Goal: Task Accomplishment & Management: Manage account settings

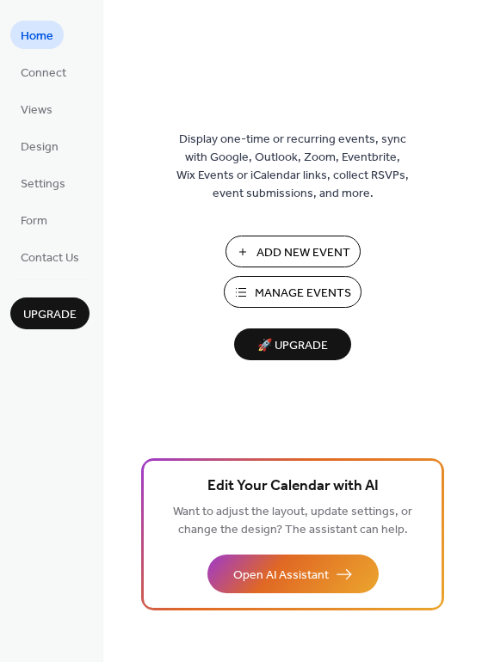
click at [314, 286] on span "Manage Events" at bounding box center [303, 294] width 96 height 18
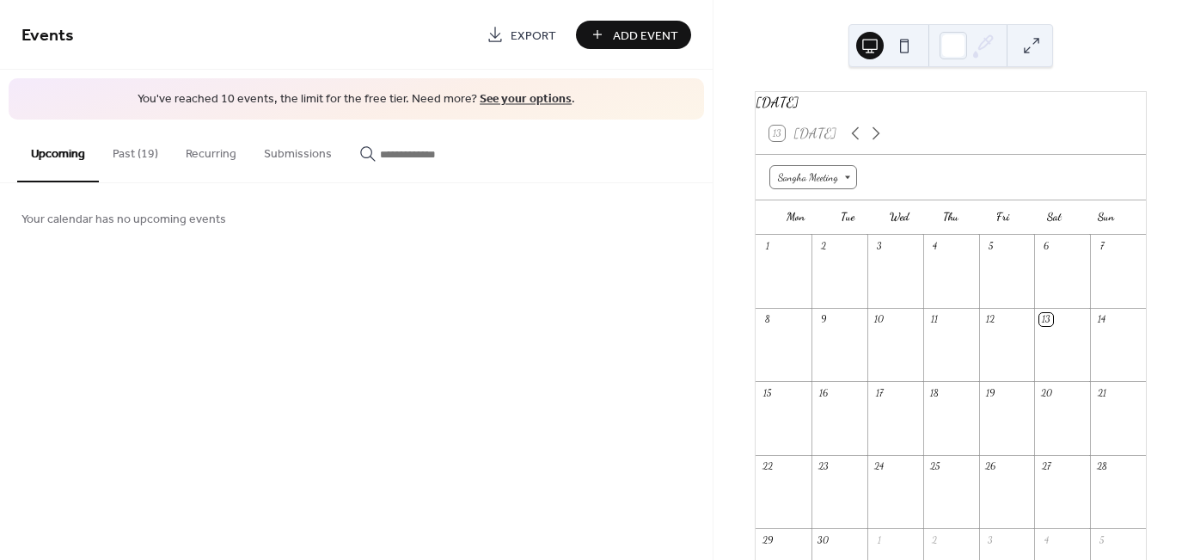
click at [138, 145] on button "Past (19)" at bounding box center [135, 150] width 73 height 61
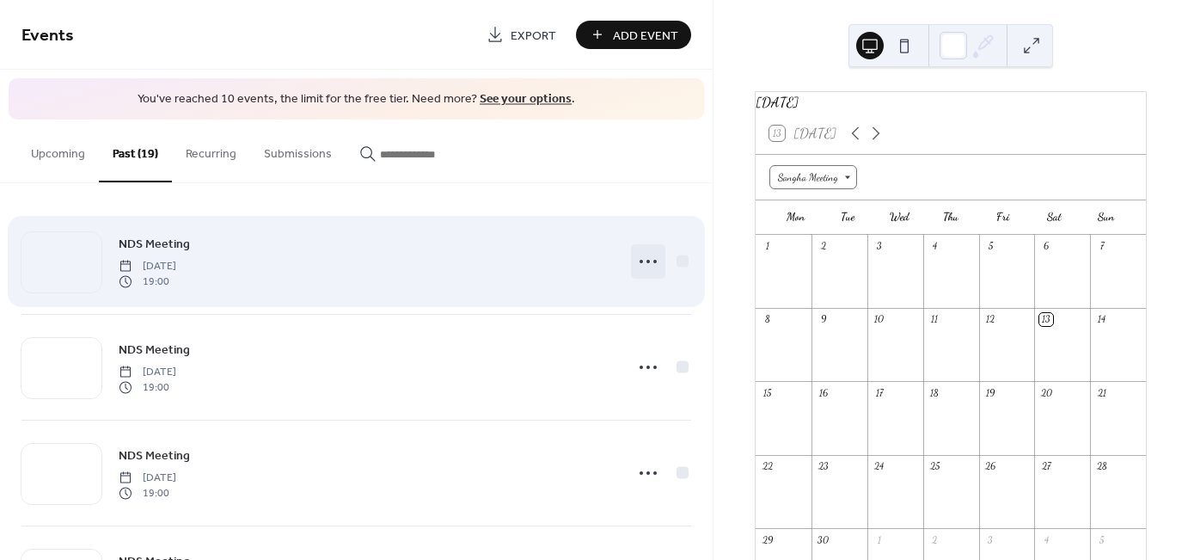
click at [649, 257] on icon at bounding box center [649, 262] width 28 height 28
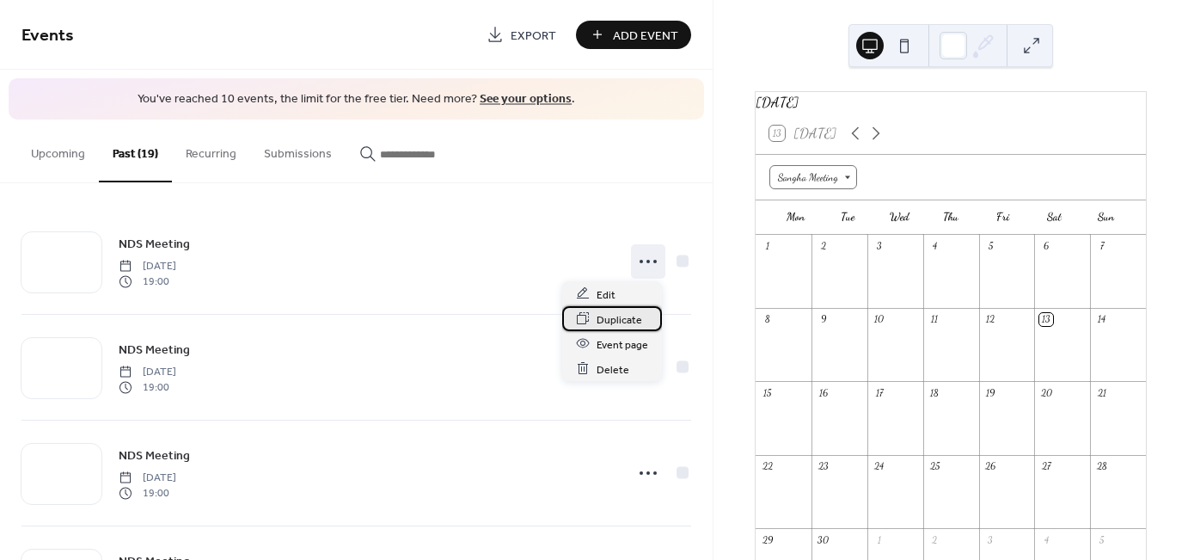
click at [622, 322] on span "Duplicate" at bounding box center [620, 319] width 46 height 18
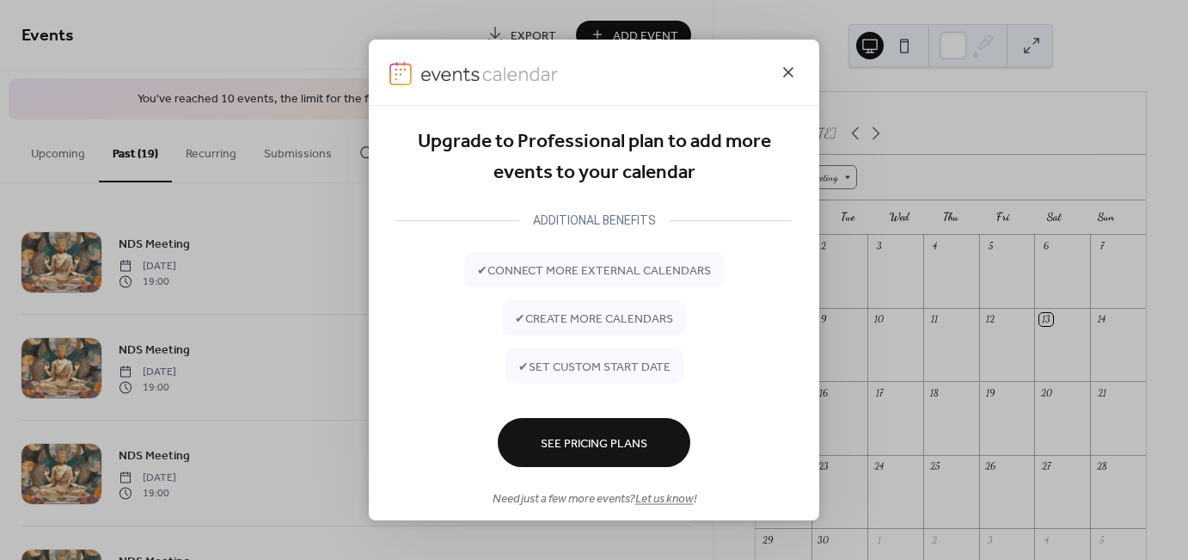
click at [788, 70] on icon at bounding box center [788, 72] width 21 height 21
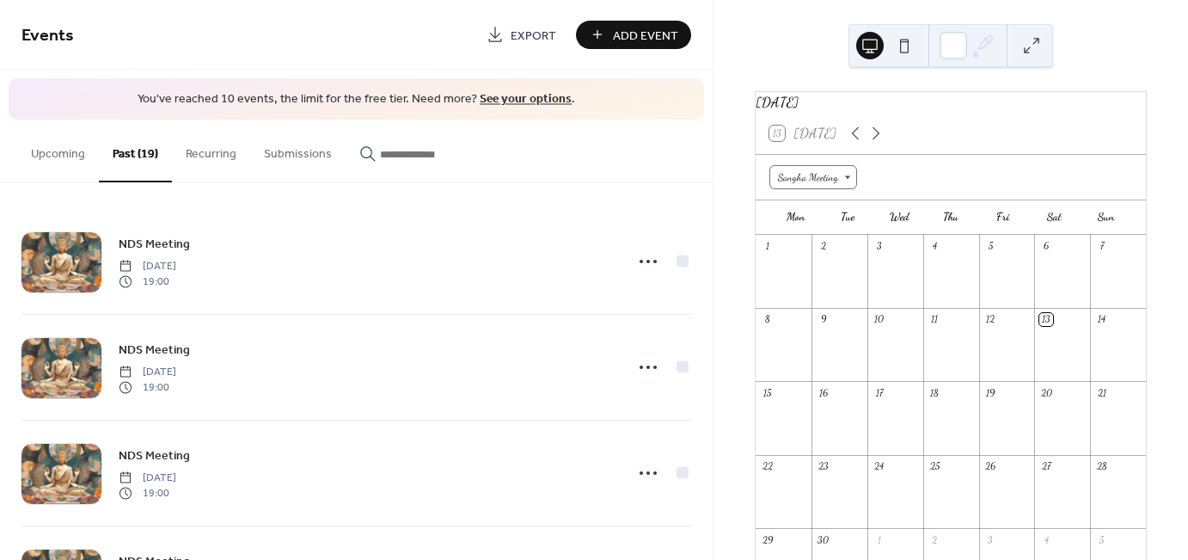
click at [996, 425] on div at bounding box center [1007, 427] width 56 height 44
click at [995, 424] on div at bounding box center [1007, 427] width 56 height 44
click at [623, 36] on div "Add Event" at bounding box center [633, 35] width 115 height 28
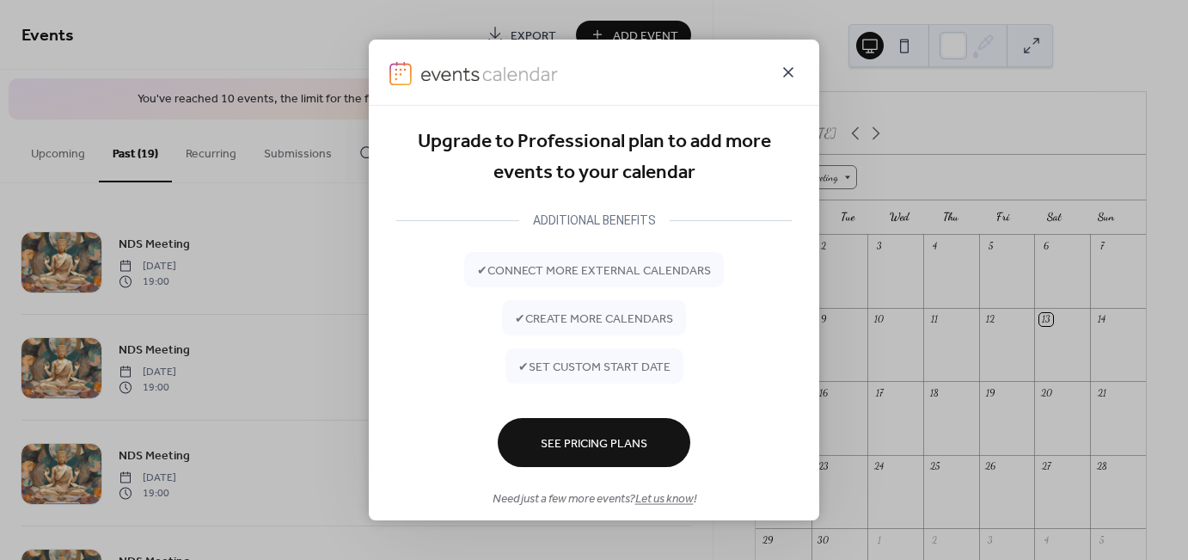
click at [788, 75] on icon at bounding box center [788, 72] width 10 height 10
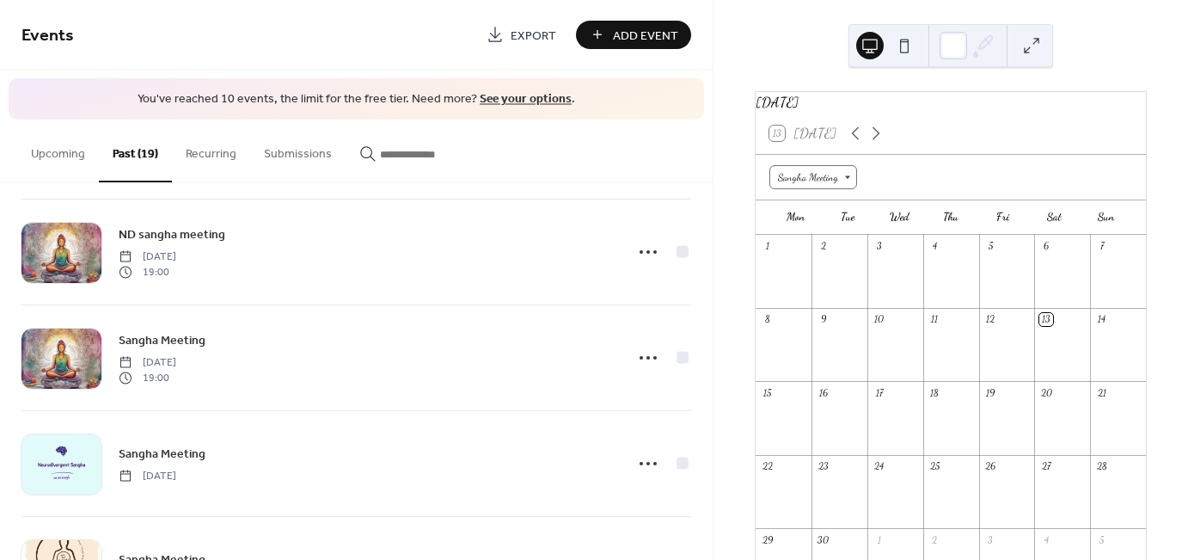
scroll to position [1679, 0]
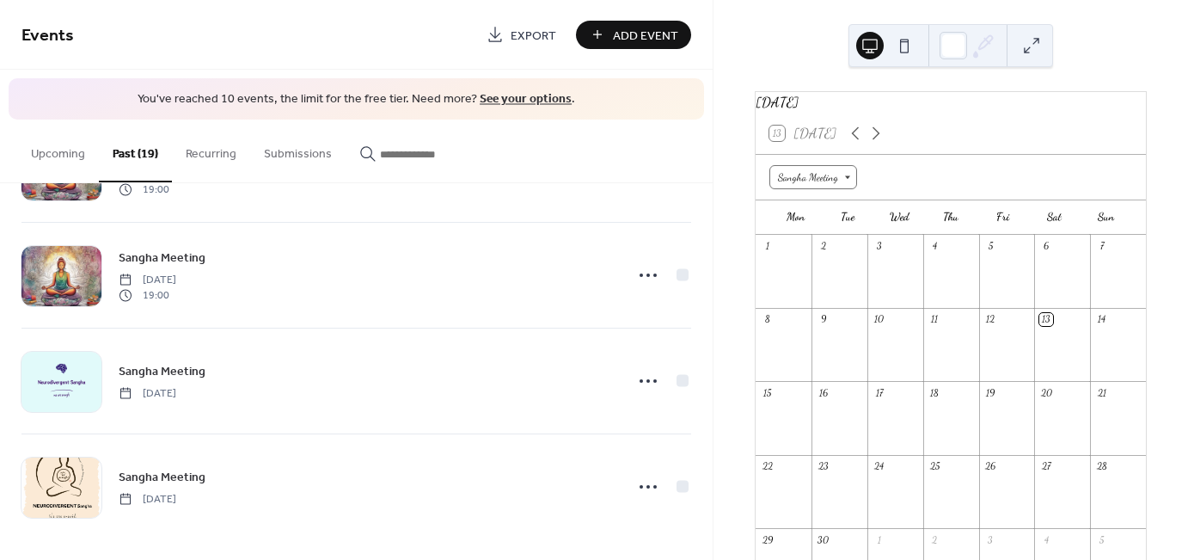
click at [522, 98] on link "See your options" at bounding box center [526, 99] width 92 height 23
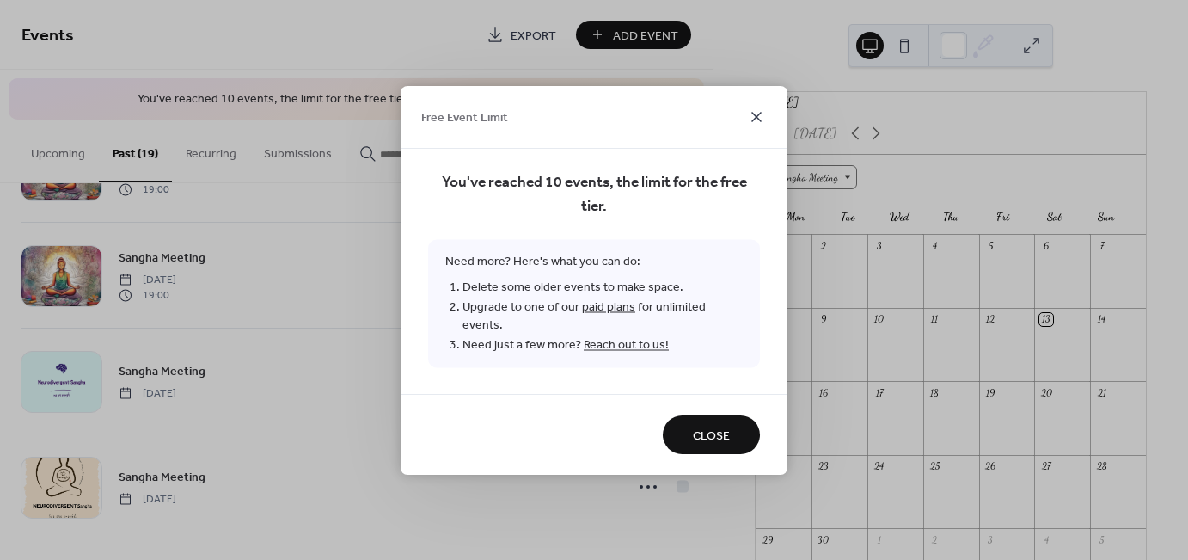
click at [760, 124] on icon at bounding box center [756, 117] width 21 height 21
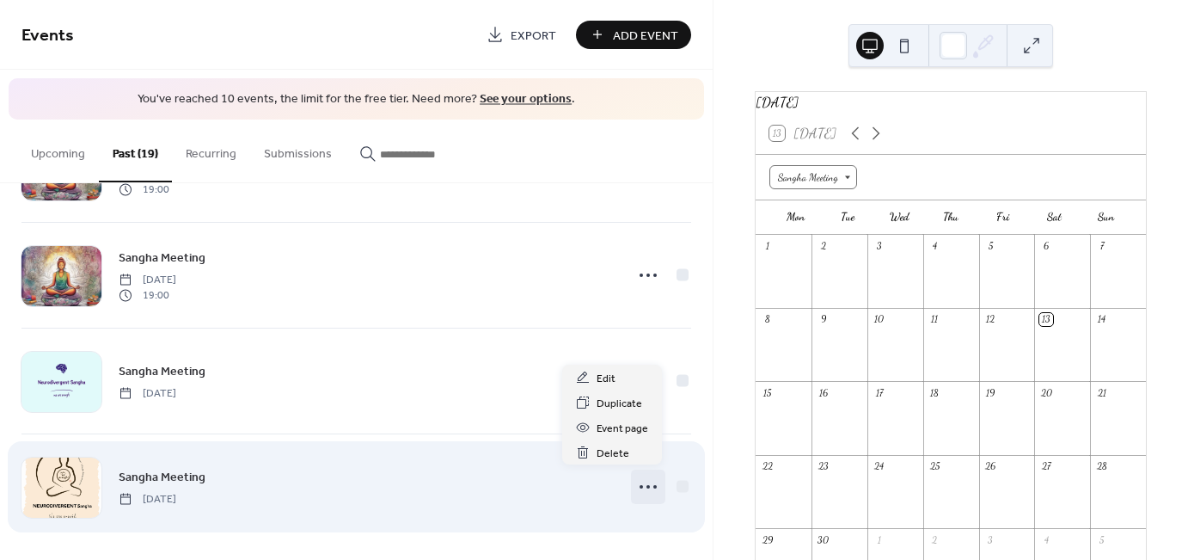
click at [639, 476] on icon at bounding box center [649, 487] width 28 height 28
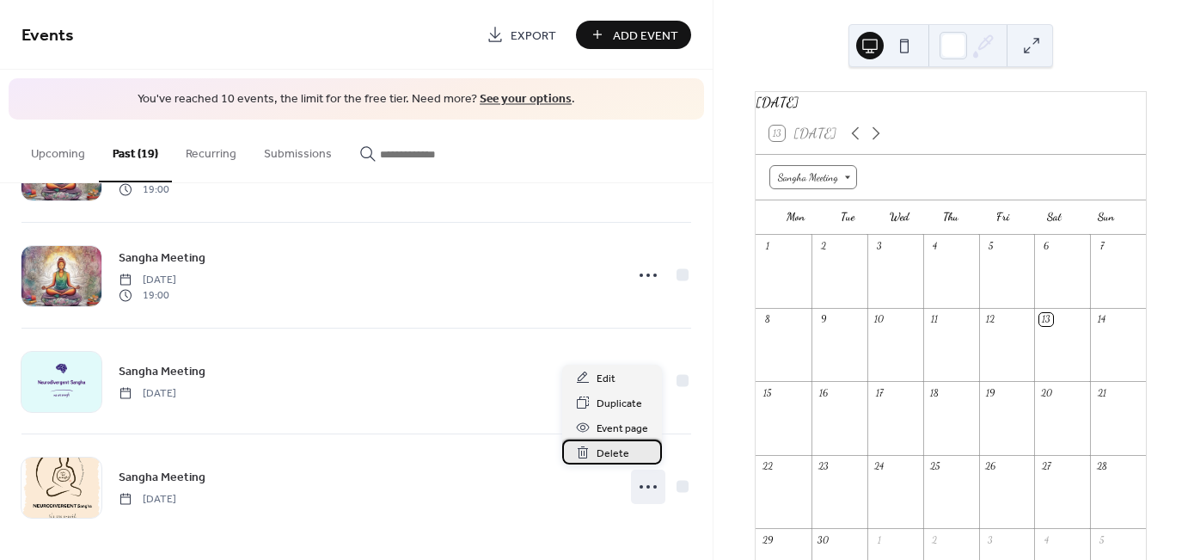
click at [626, 458] on span "Delete" at bounding box center [613, 454] width 33 height 18
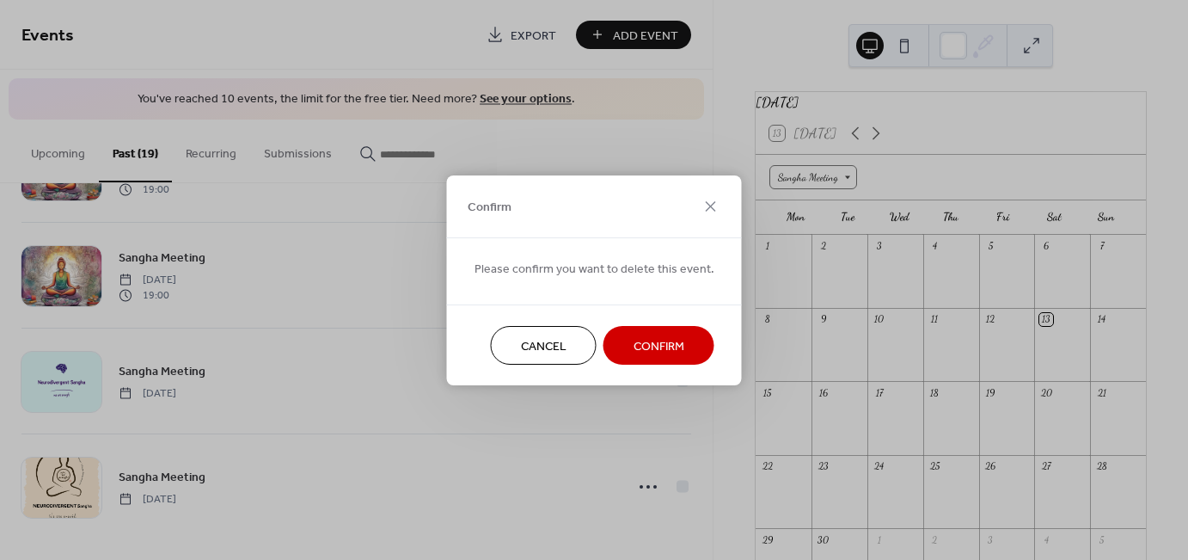
click at [645, 337] on span "Confirm" at bounding box center [659, 346] width 51 height 18
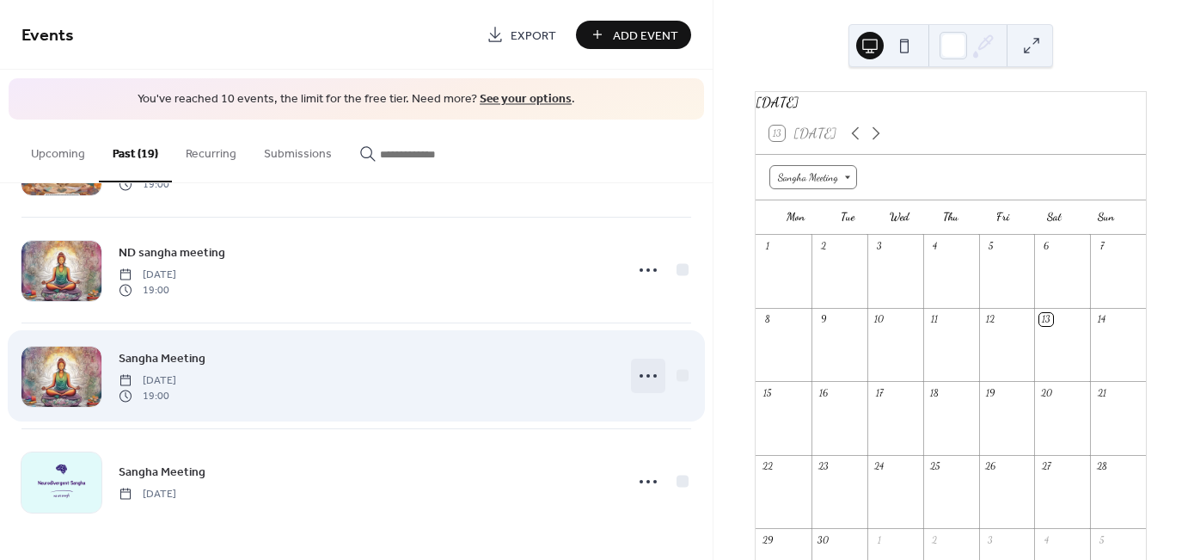
scroll to position [1574, 0]
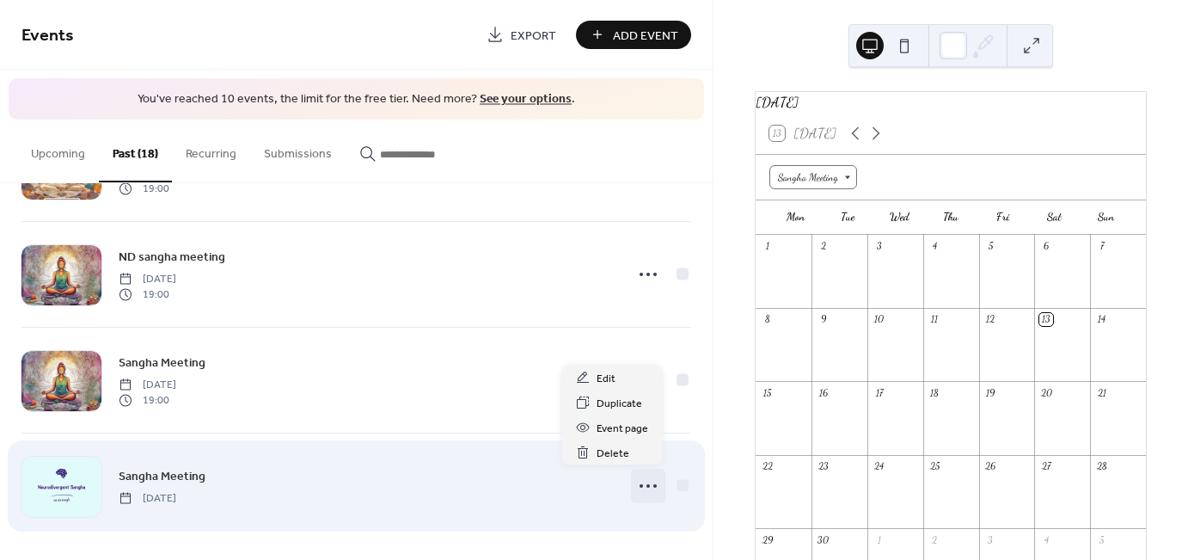
click at [640, 476] on icon at bounding box center [649, 486] width 28 height 28
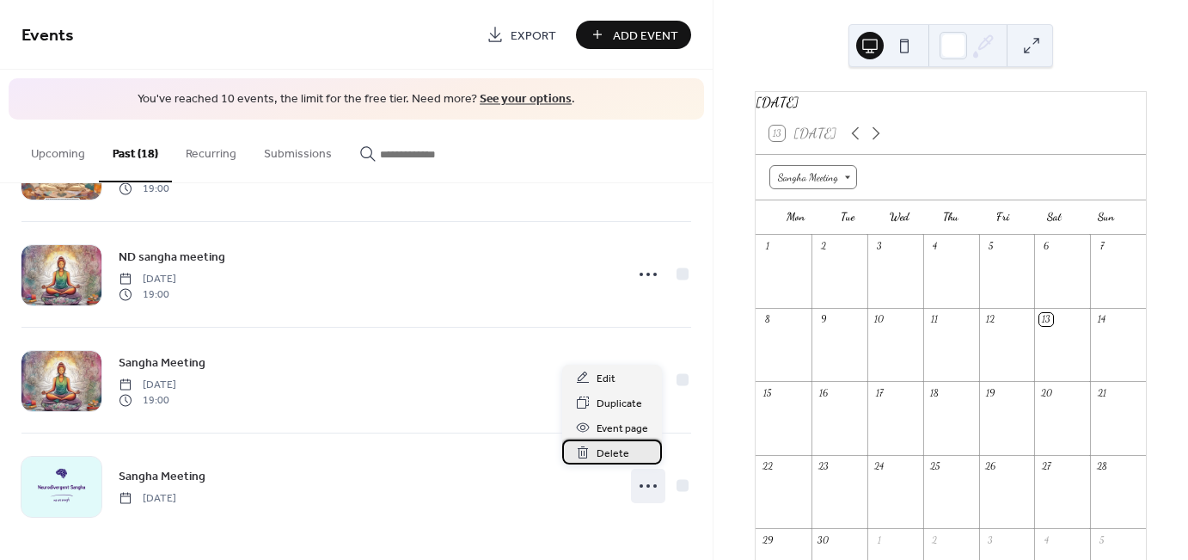
click at [634, 453] on div "Delete" at bounding box center [612, 451] width 100 height 25
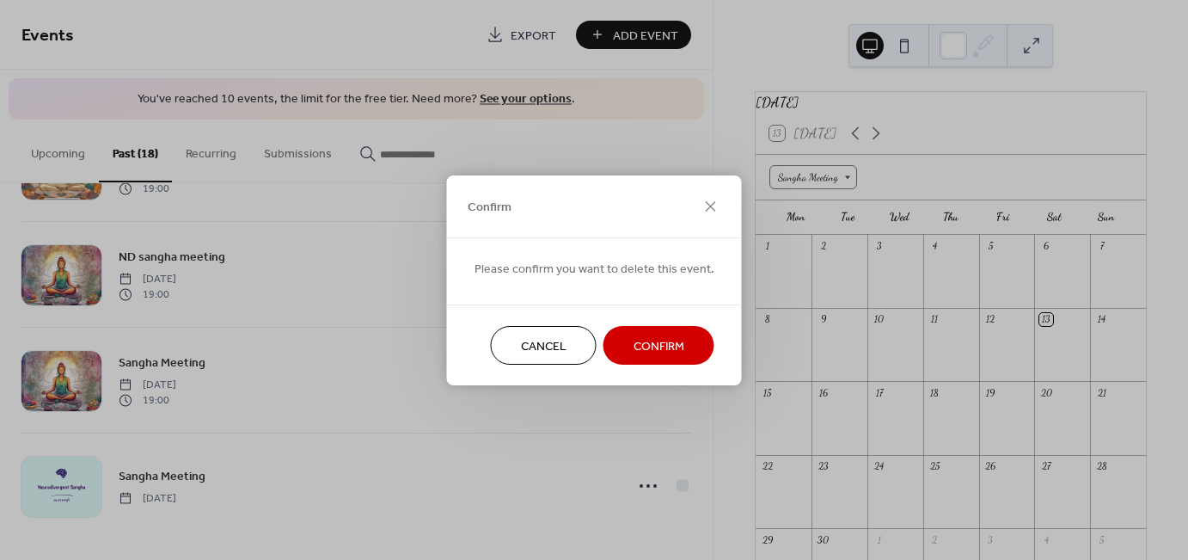
click at [647, 333] on button "Confirm" at bounding box center [659, 345] width 111 height 39
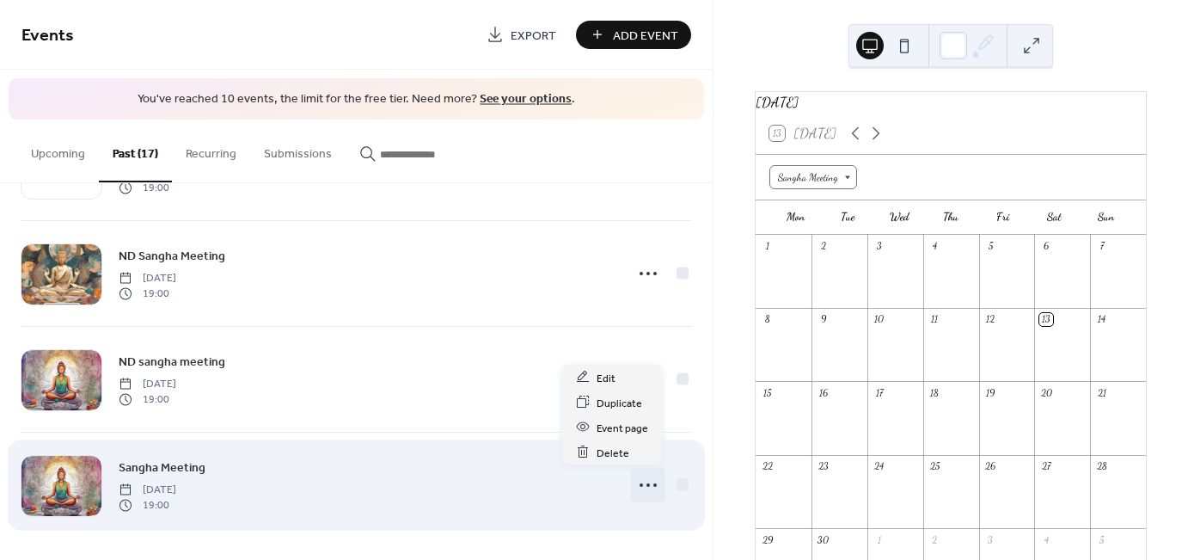
click at [635, 487] on icon at bounding box center [649, 485] width 28 height 28
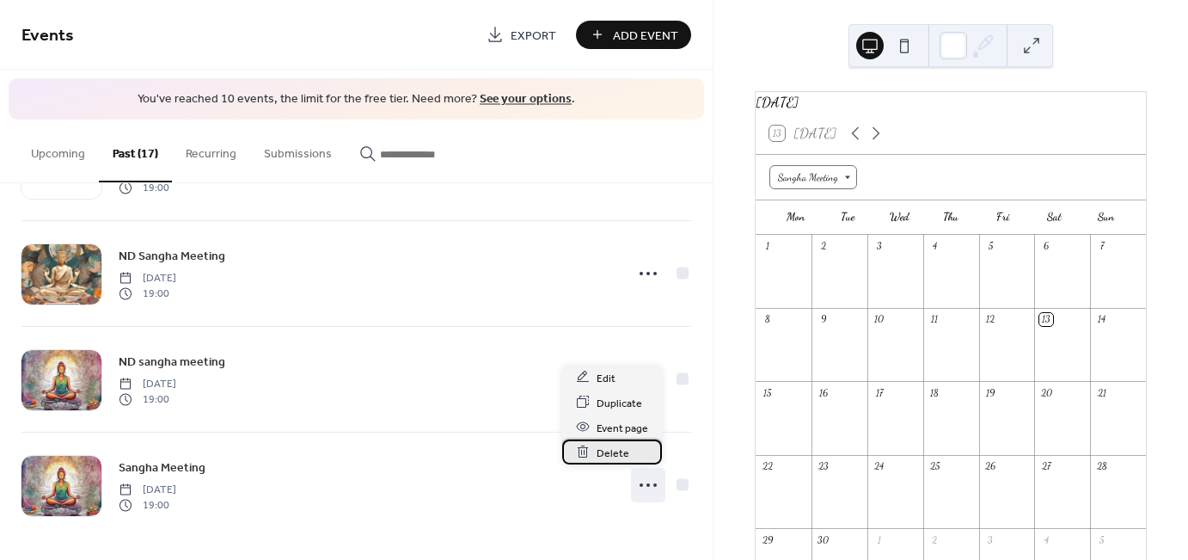
click at [623, 454] on span "Delete" at bounding box center [613, 453] width 33 height 18
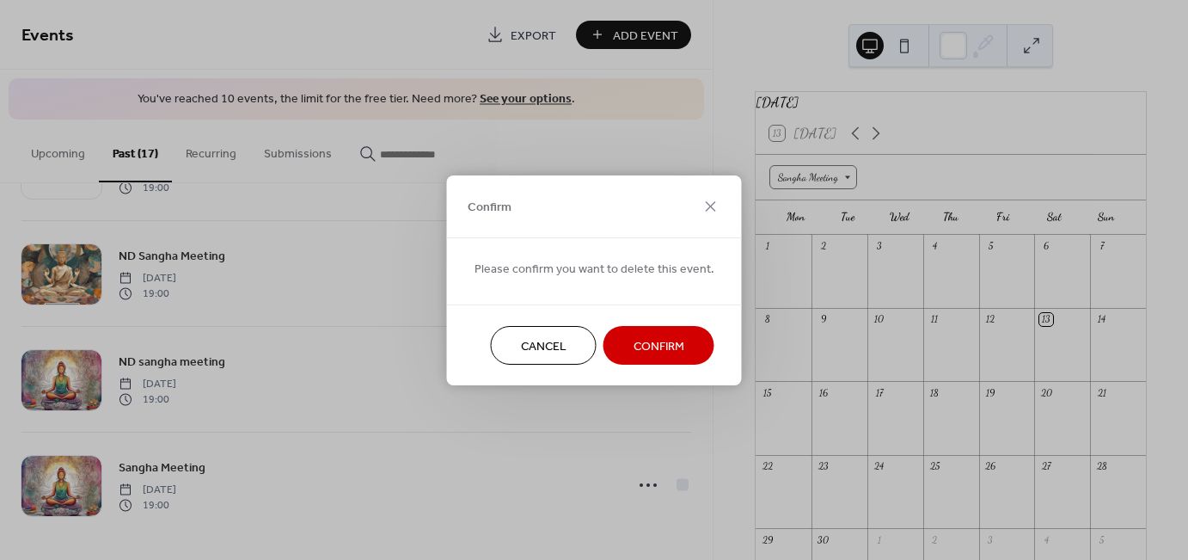
click at [668, 342] on span "Confirm" at bounding box center [659, 346] width 51 height 18
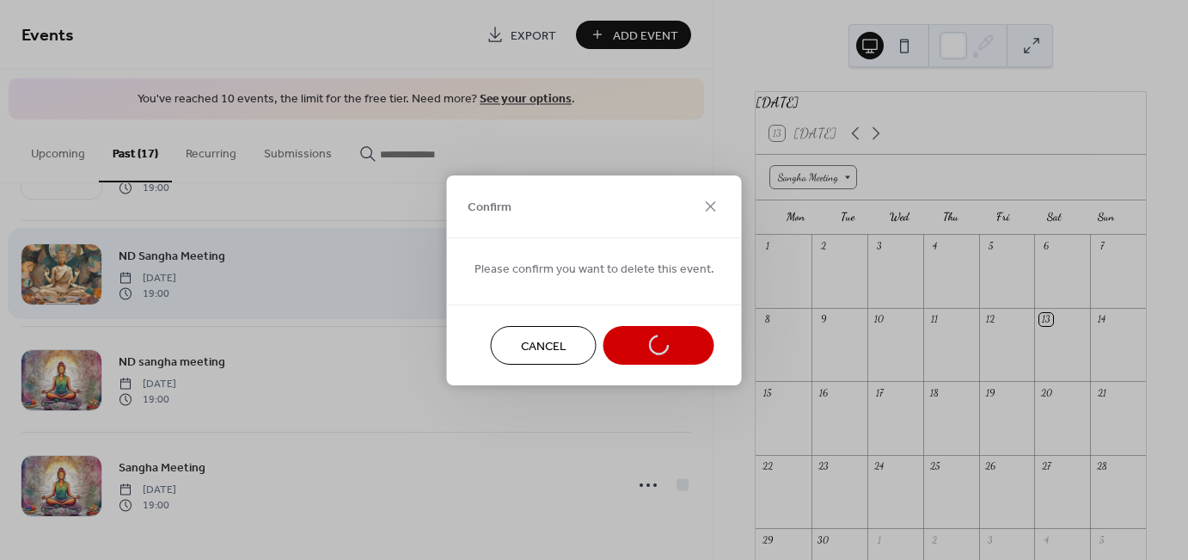
scroll to position [1362, 0]
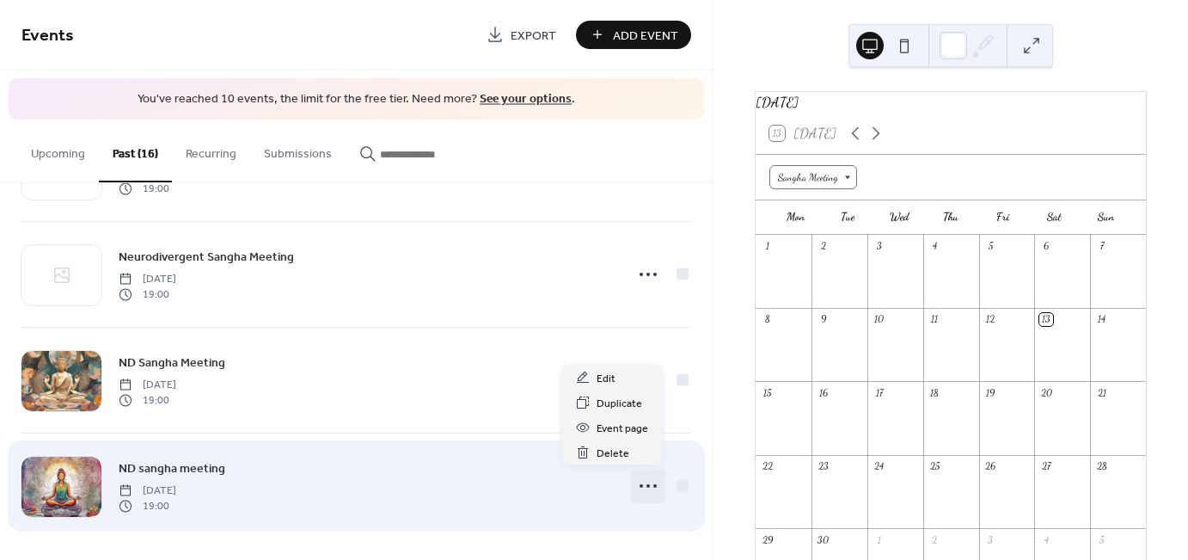
click at [650, 475] on icon at bounding box center [649, 486] width 28 height 28
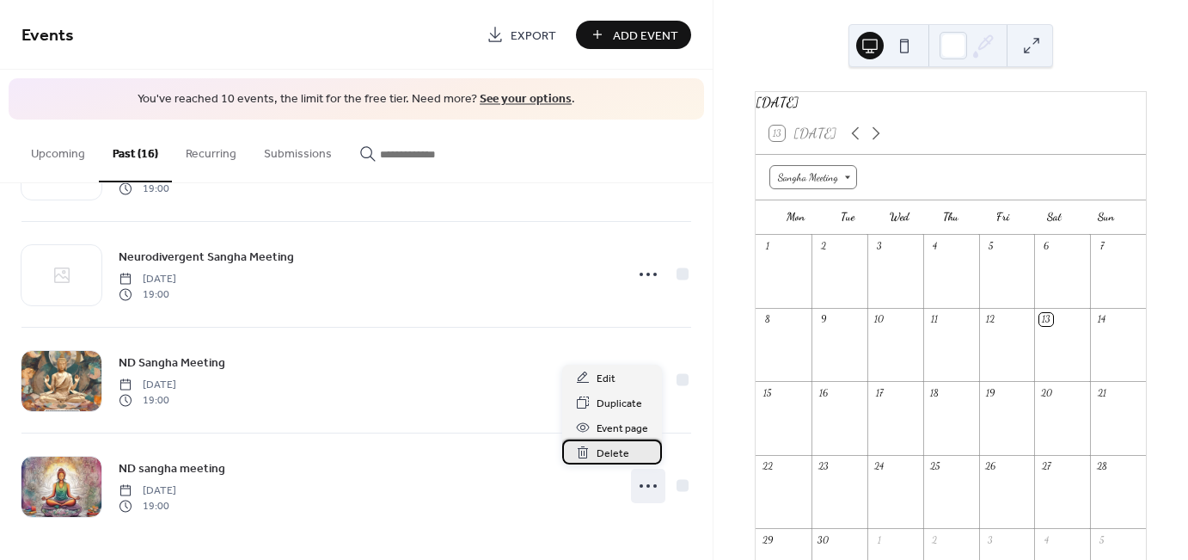
click at [635, 454] on div "Delete" at bounding box center [612, 451] width 100 height 25
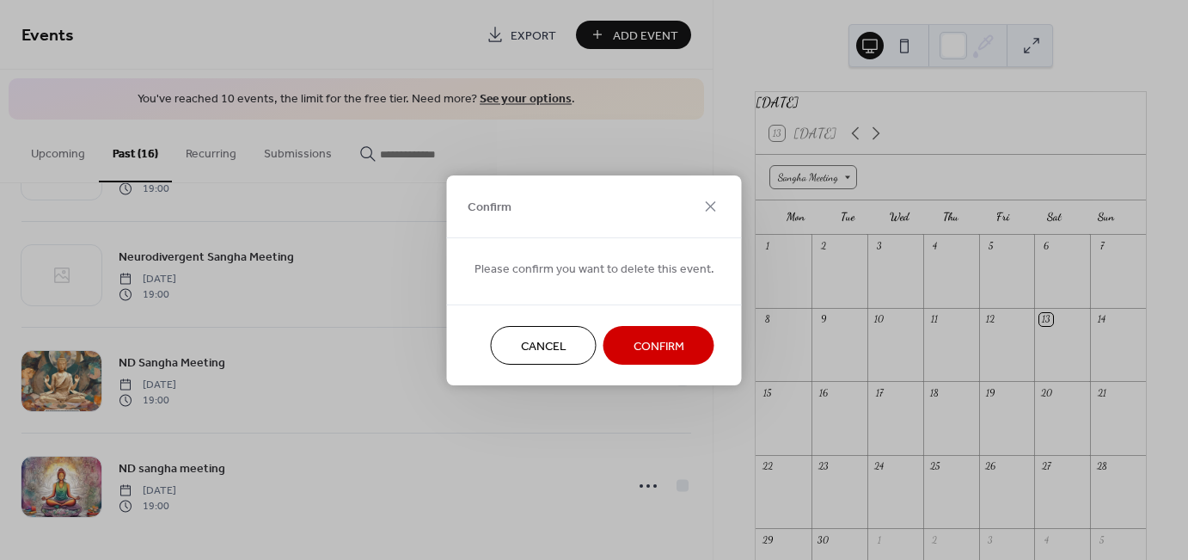
click at [635, 353] on span "Confirm" at bounding box center [659, 346] width 51 height 18
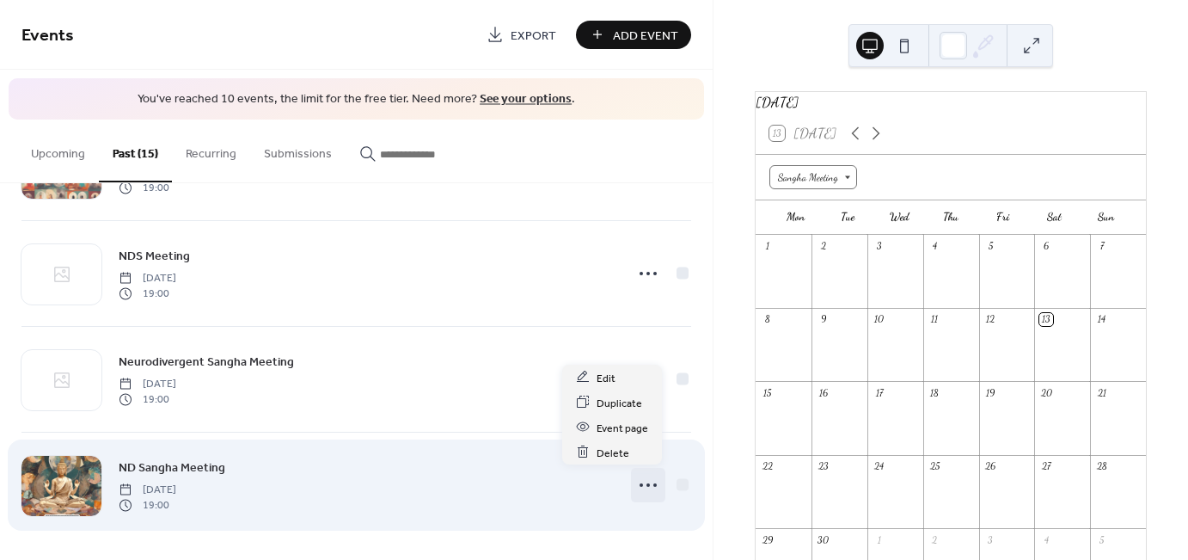
click at [648, 483] on icon at bounding box center [649, 485] width 28 height 28
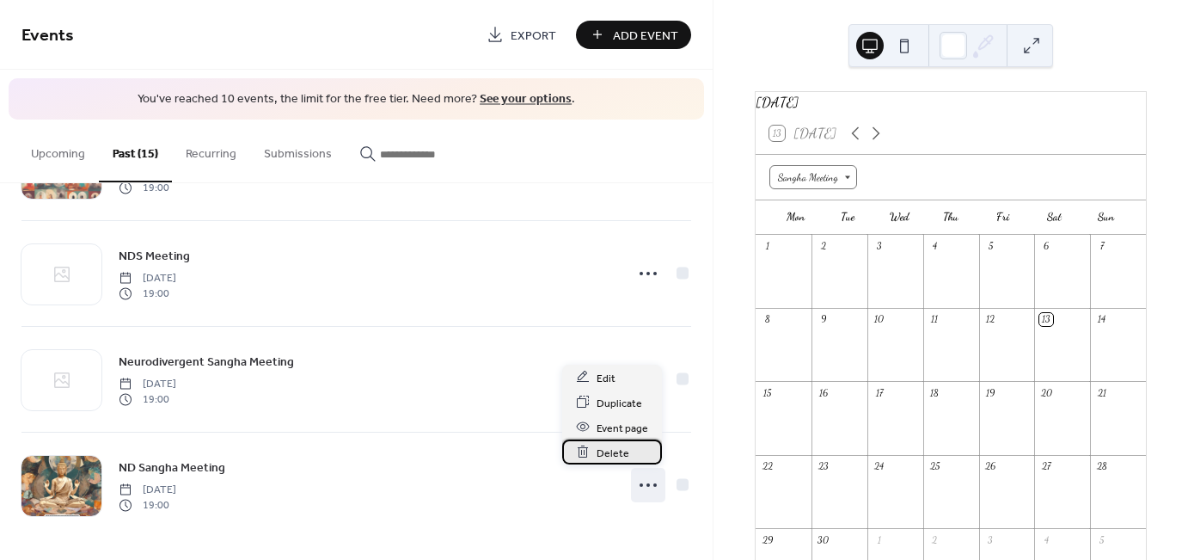
click at [626, 456] on span "Delete" at bounding box center [613, 453] width 33 height 18
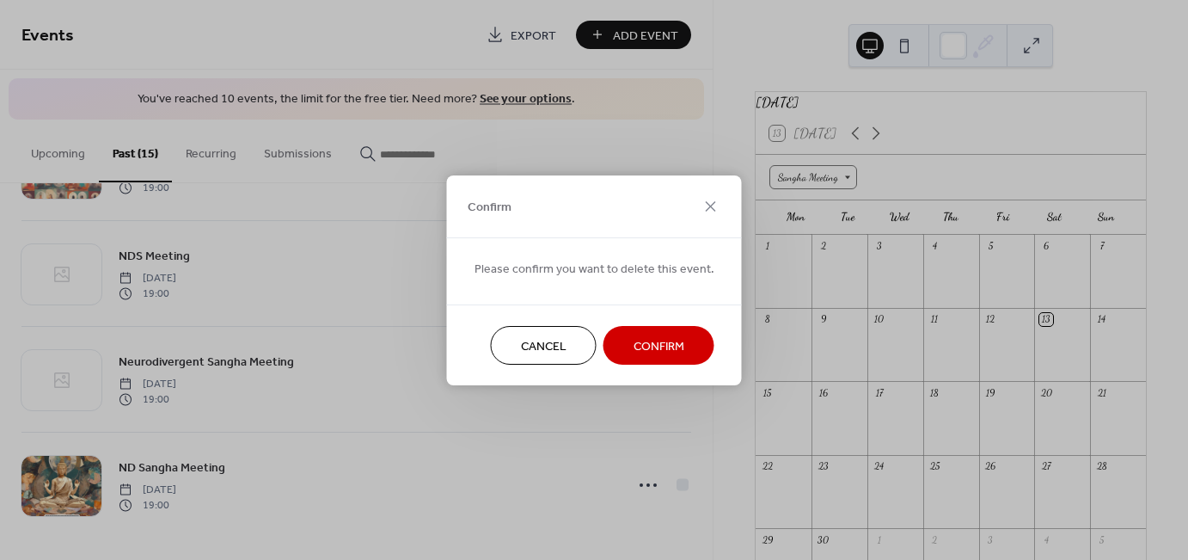
click at [648, 348] on span "Confirm" at bounding box center [659, 346] width 51 height 18
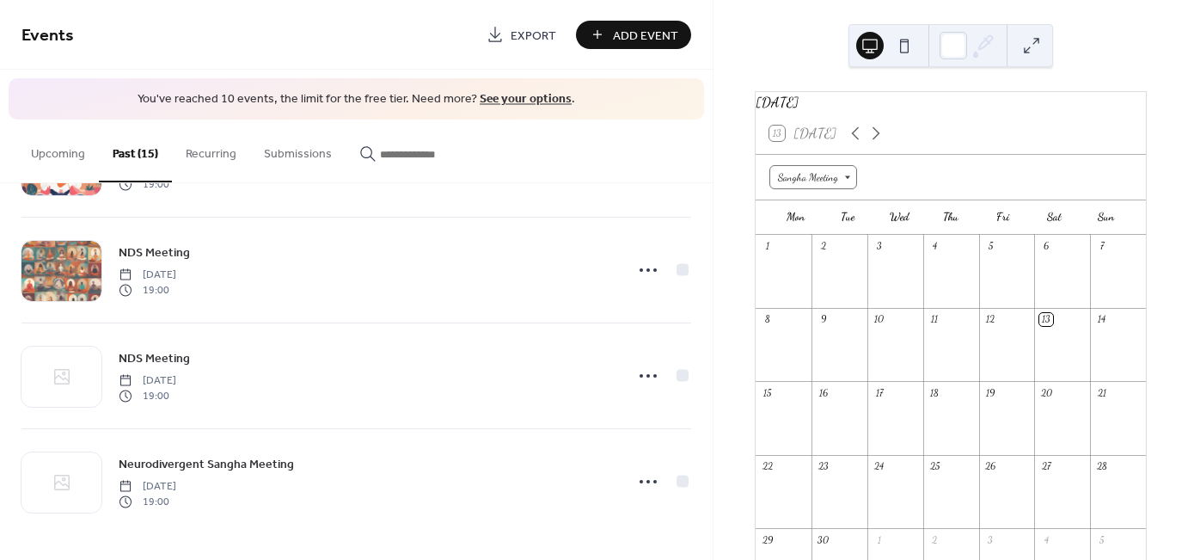
scroll to position [1151, 0]
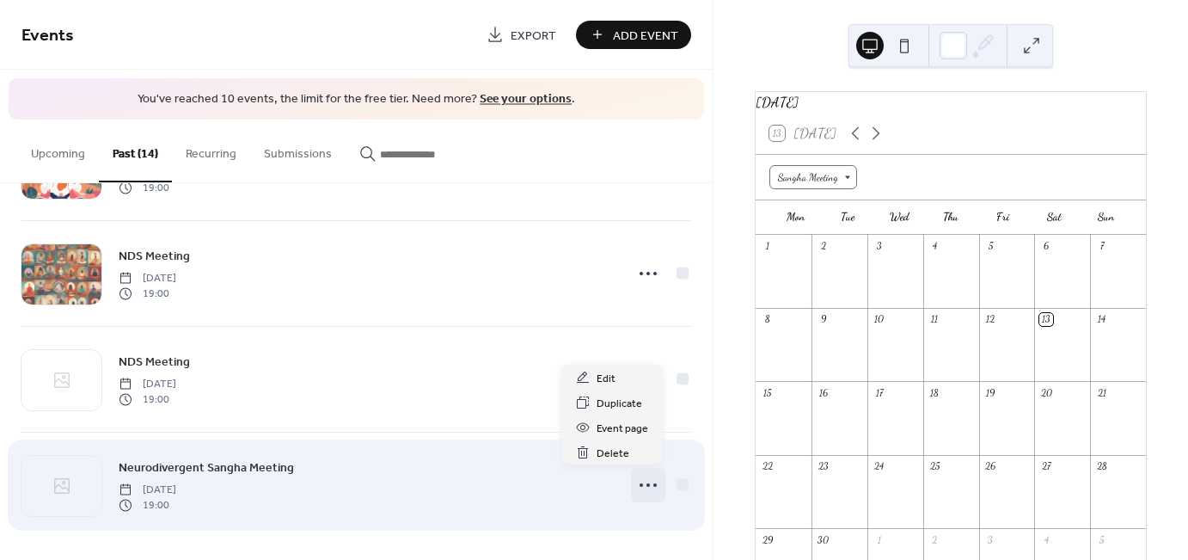
click at [647, 483] on icon at bounding box center [649, 485] width 28 height 28
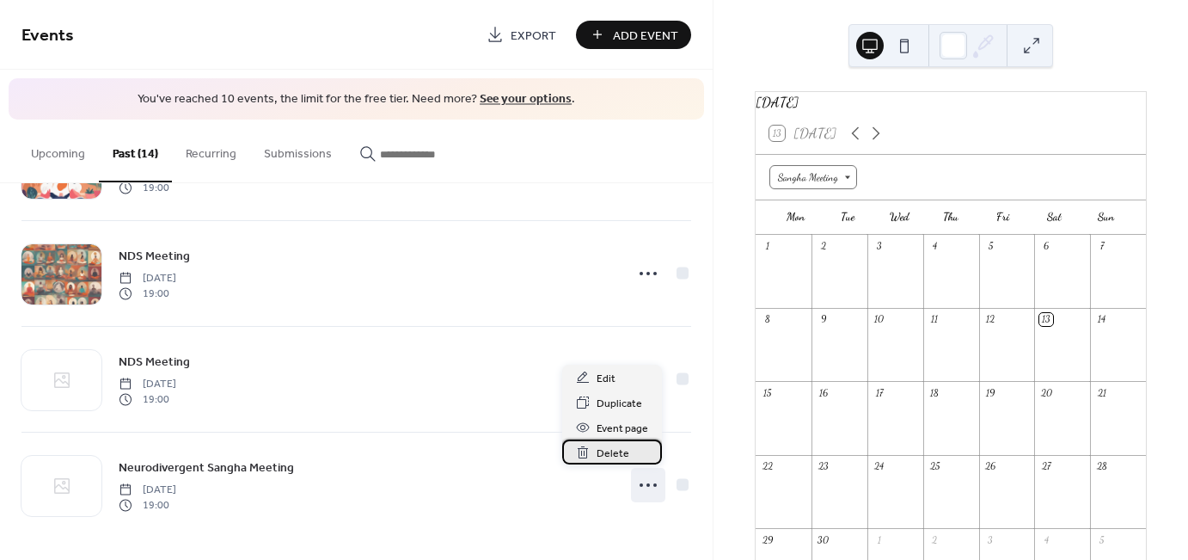
click at [626, 453] on span "Delete" at bounding box center [613, 454] width 33 height 18
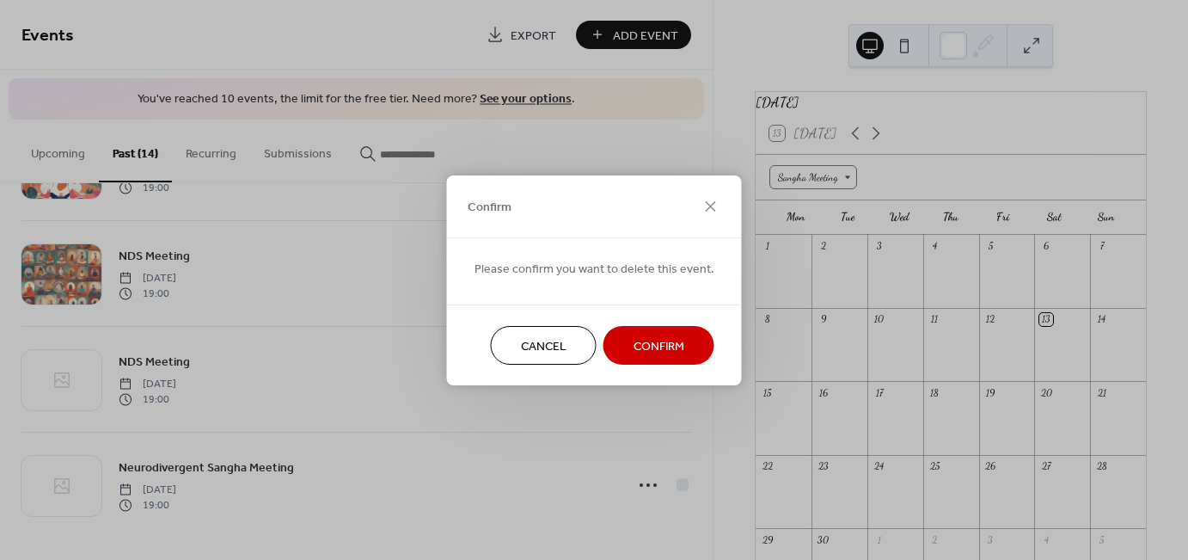
click at [648, 345] on span "Confirm" at bounding box center [659, 346] width 51 height 18
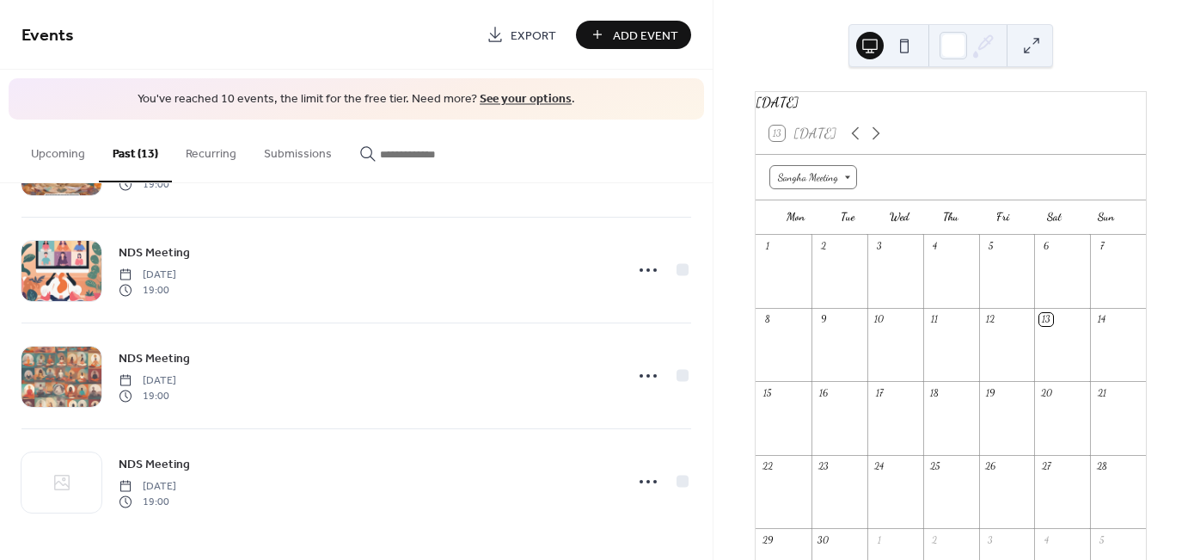
scroll to position [1046, 0]
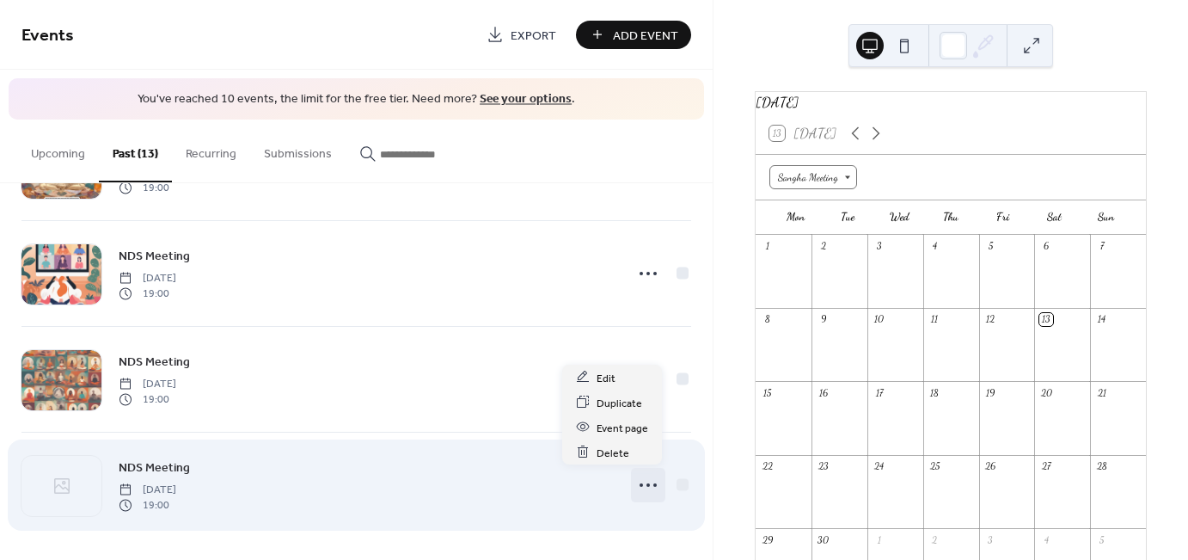
click at [639, 480] on icon at bounding box center [649, 485] width 28 height 28
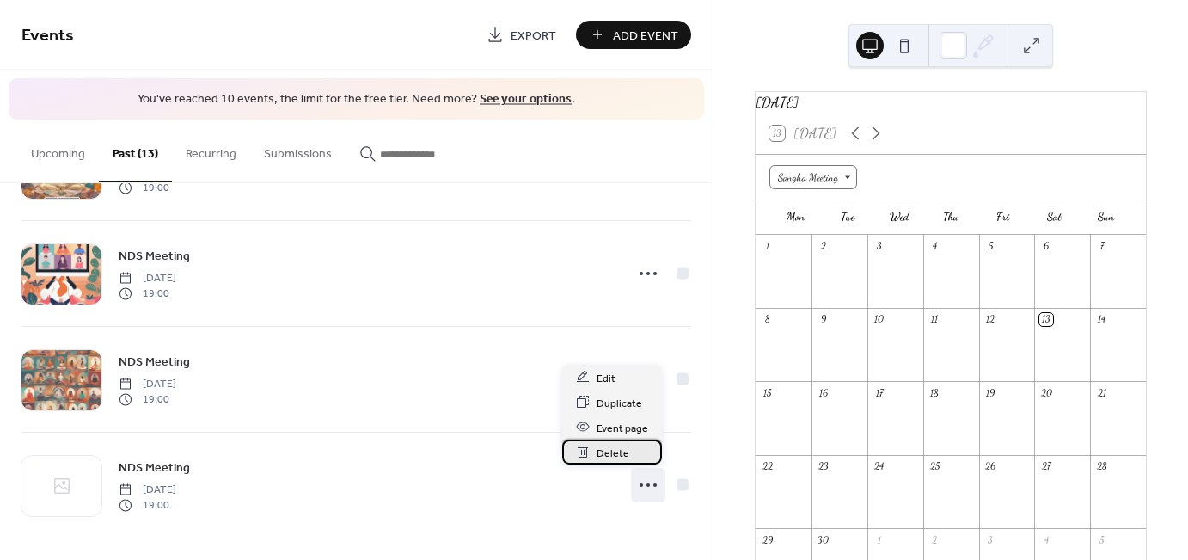
click at [626, 457] on span "Delete" at bounding box center [613, 453] width 33 height 18
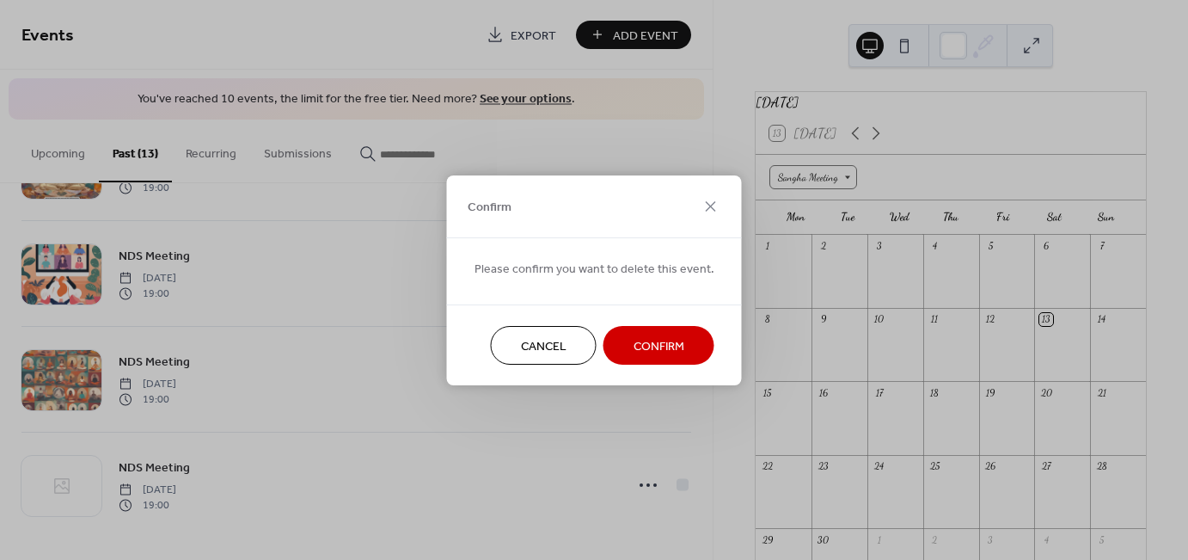
click at [635, 350] on span "Confirm" at bounding box center [659, 346] width 51 height 18
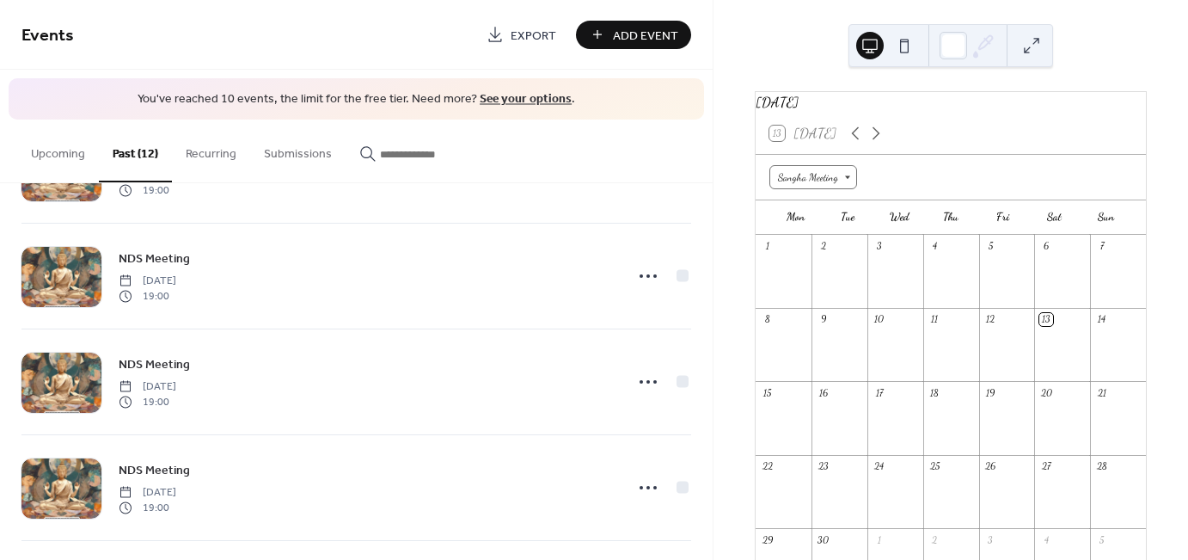
scroll to position [0, 0]
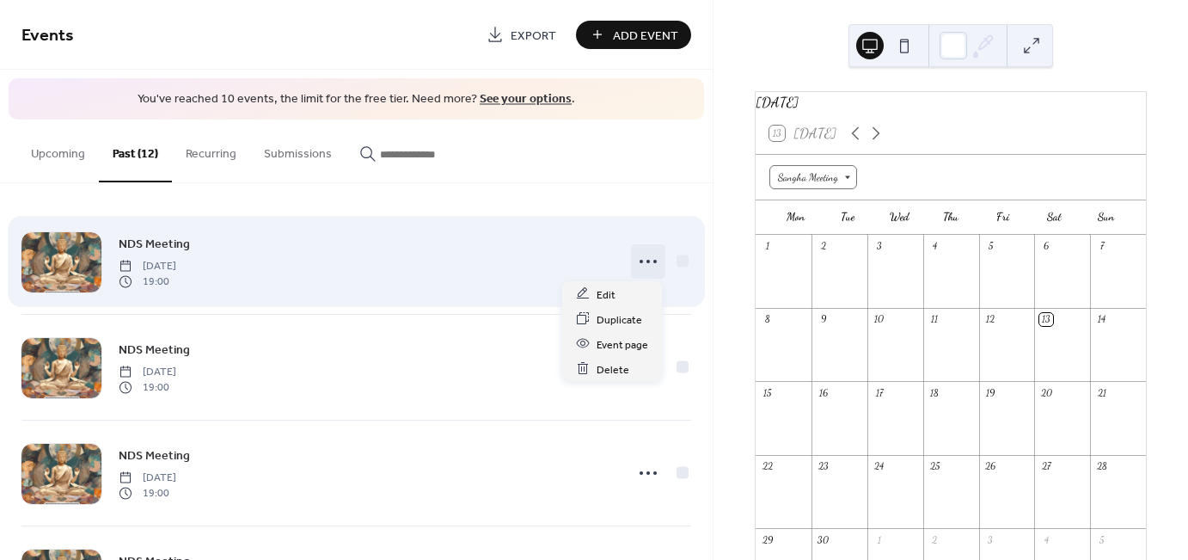
click at [647, 267] on icon at bounding box center [649, 262] width 28 height 28
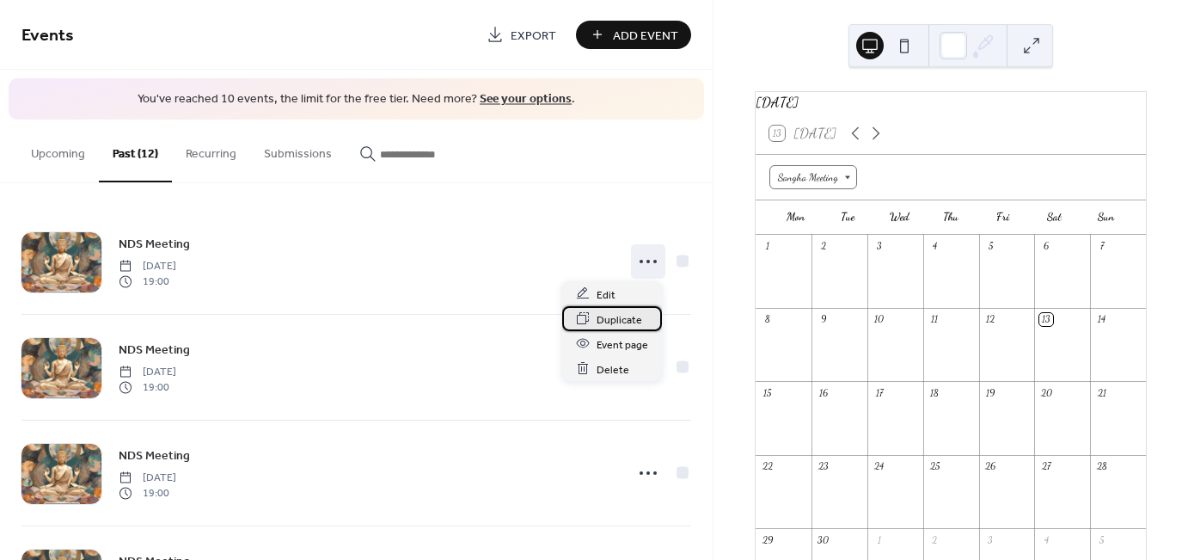
click at [616, 324] on span "Duplicate" at bounding box center [620, 319] width 46 height 18
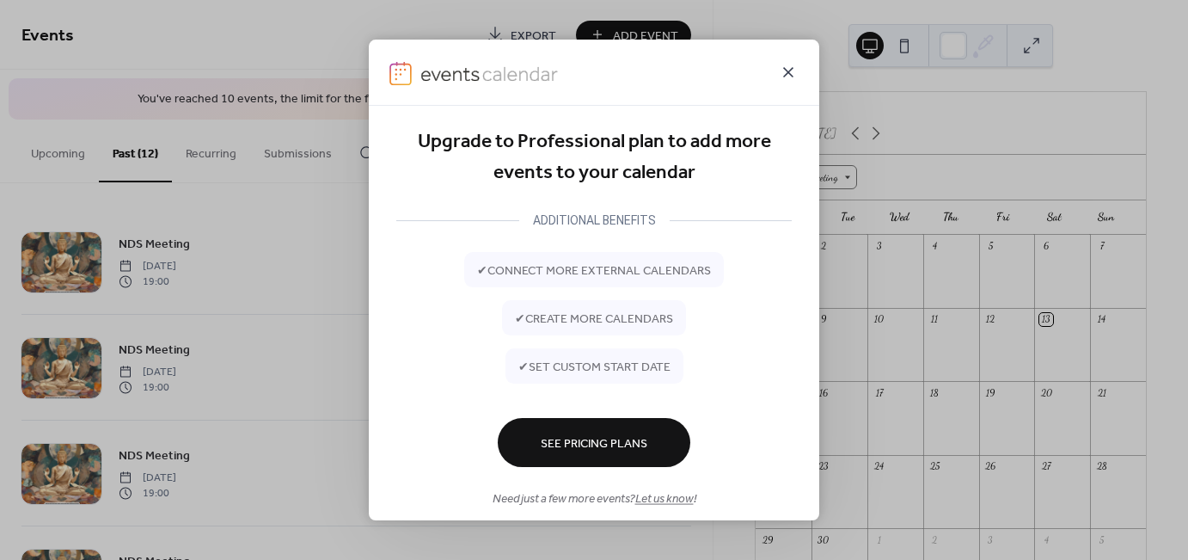
click at [799, 66] on icon at bounding box center [788, 72] width 21 height 21
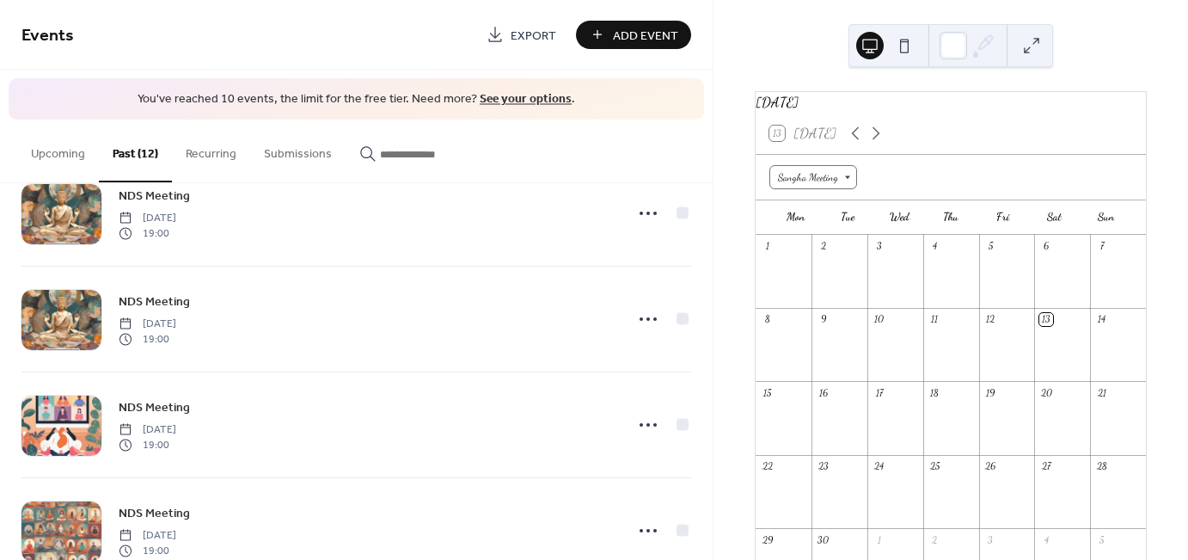
scroll to position [940, 0]
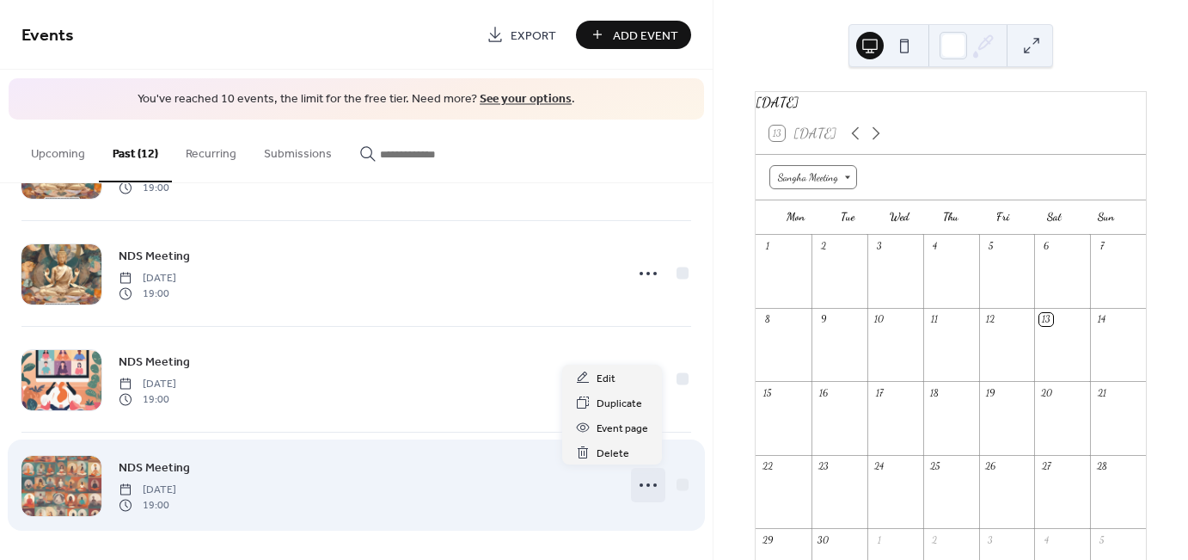
click at [642, 472] on icon at bounding box center [649, 485] width 28 height 28
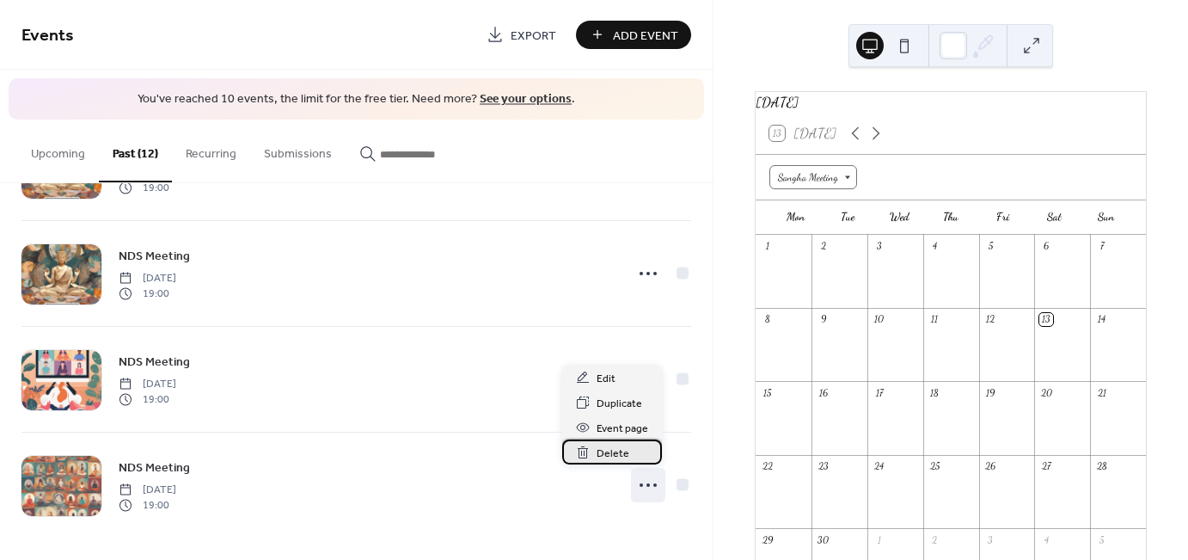
click at [626, 457] on span "Delete" at bounding box center [613, 454] width 33 height 18
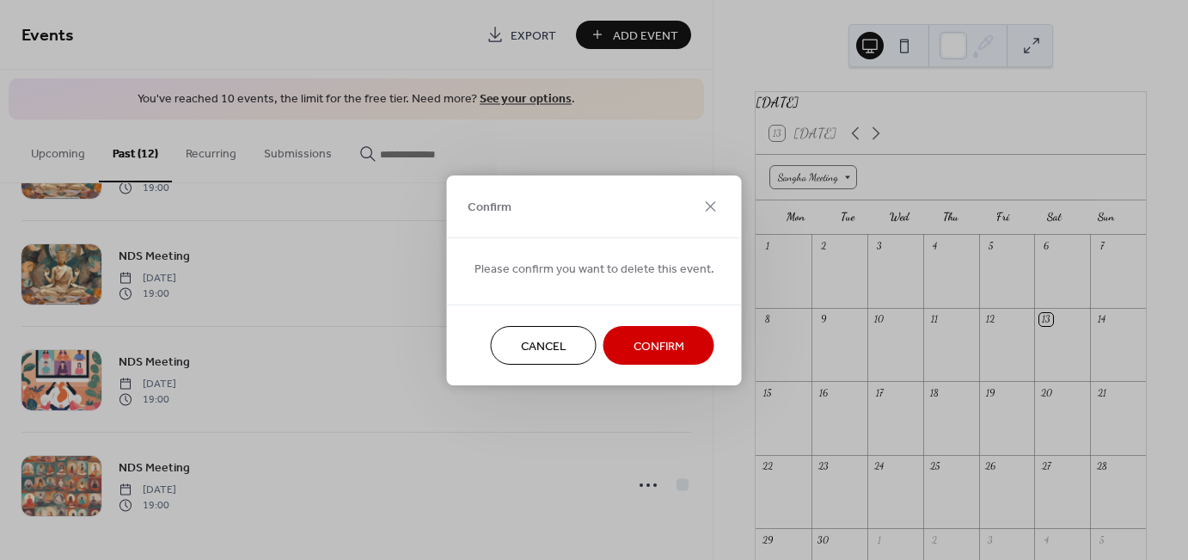
click at [639, 341] on span "Confirm" at bounding box center [659, 346] width 51 height 18
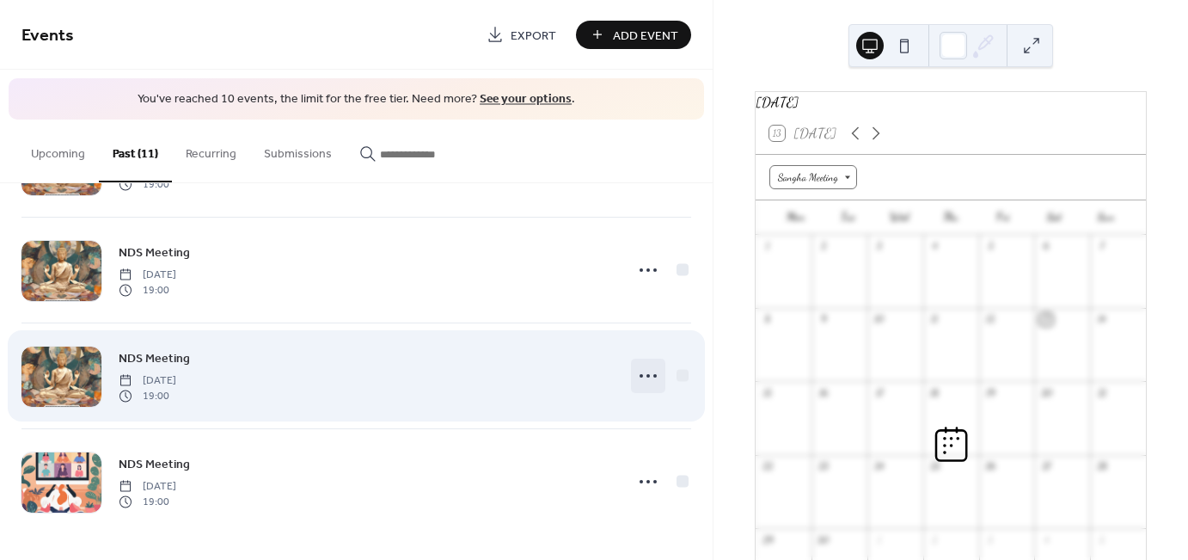
scroll to position [835, 0]
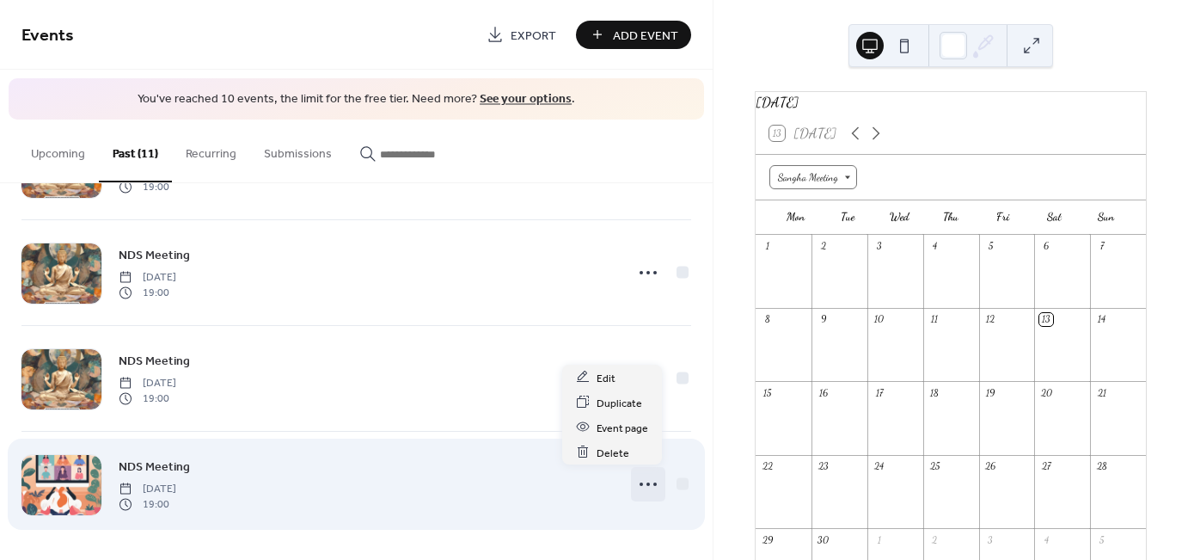
click at [643, 478] on icon at bounding box center [649, 484] width 28 height 28
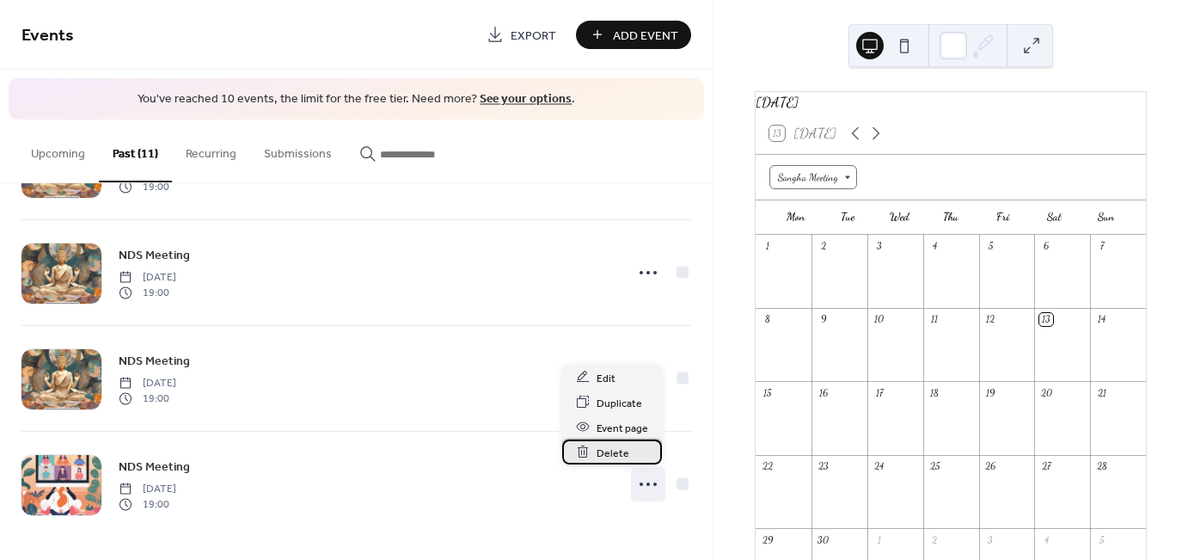
click at [623, 457] on span "Delete" at bounding box center [613, 453] width 33 height 18
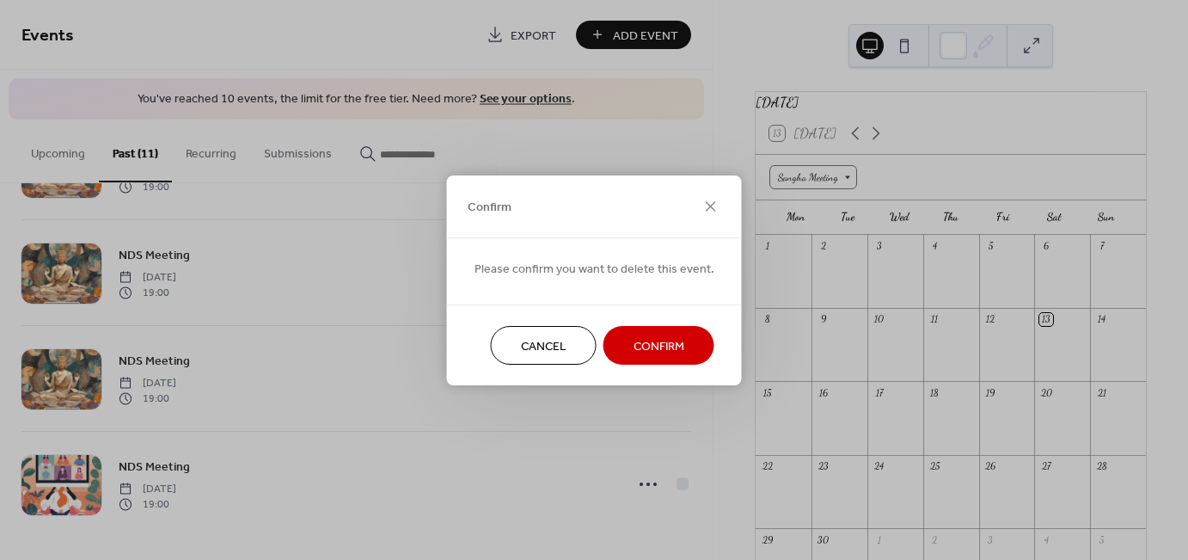
click at [646, 339] on span "Confirm" at bounding box center [659, 346] width 51 height 18
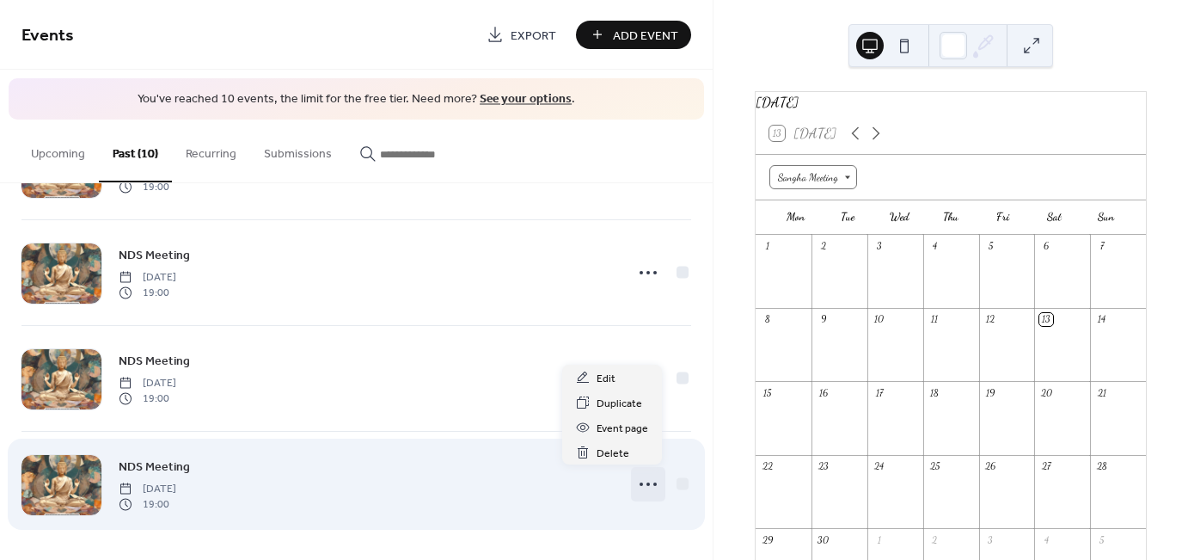
click at [647, 482] on icon at bounding box center [649, 484] width 28 height 28
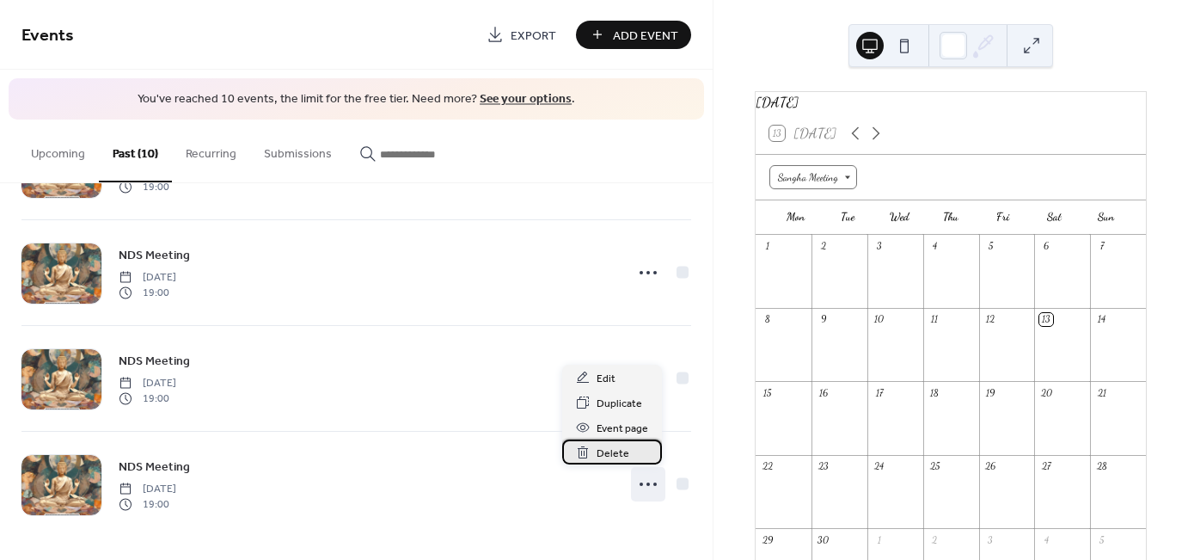
click at [634, 463] on div "Delete" at bounding box center [612, 451] width 100 height 25
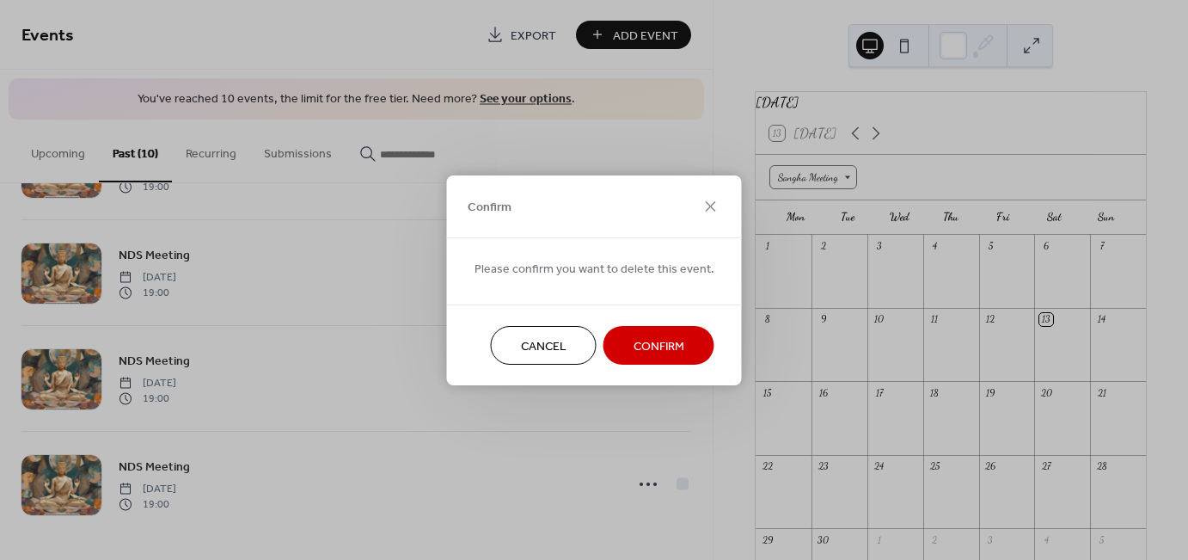
click at [643, 328] on button "Confirm" at bounding box center [659, 345] width 111 height 39
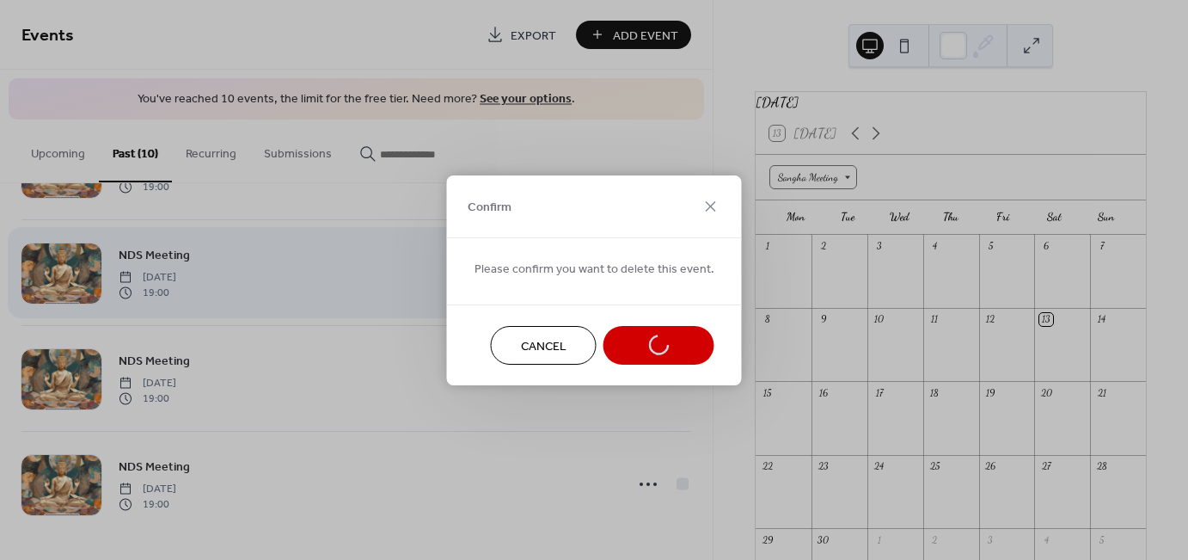
scroll to position [640, 0]
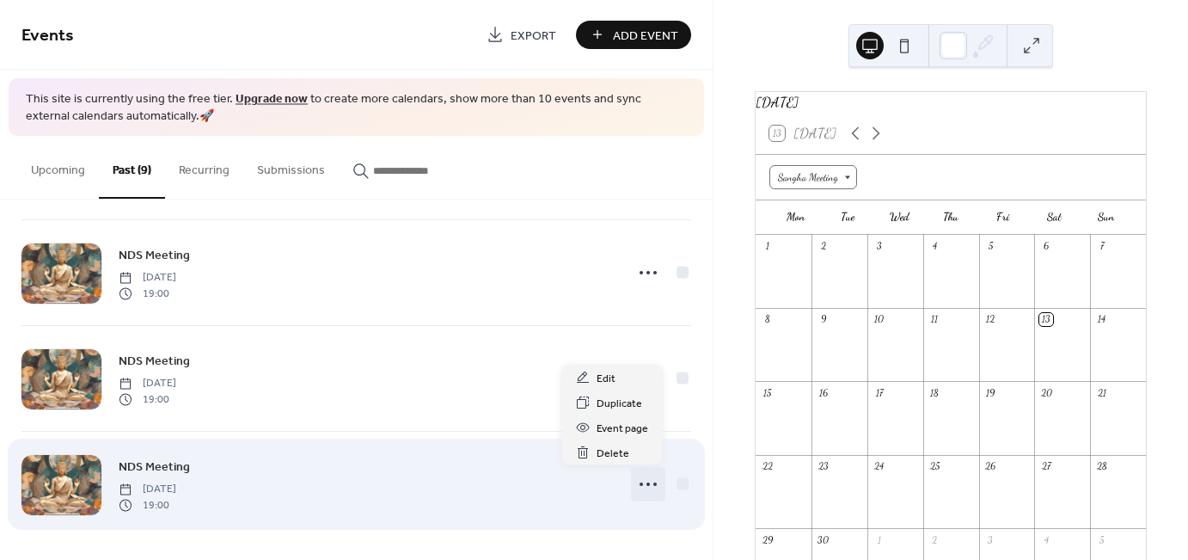
click at [641, 488] on icon at bounding box center [649, 484] width 28 height 28
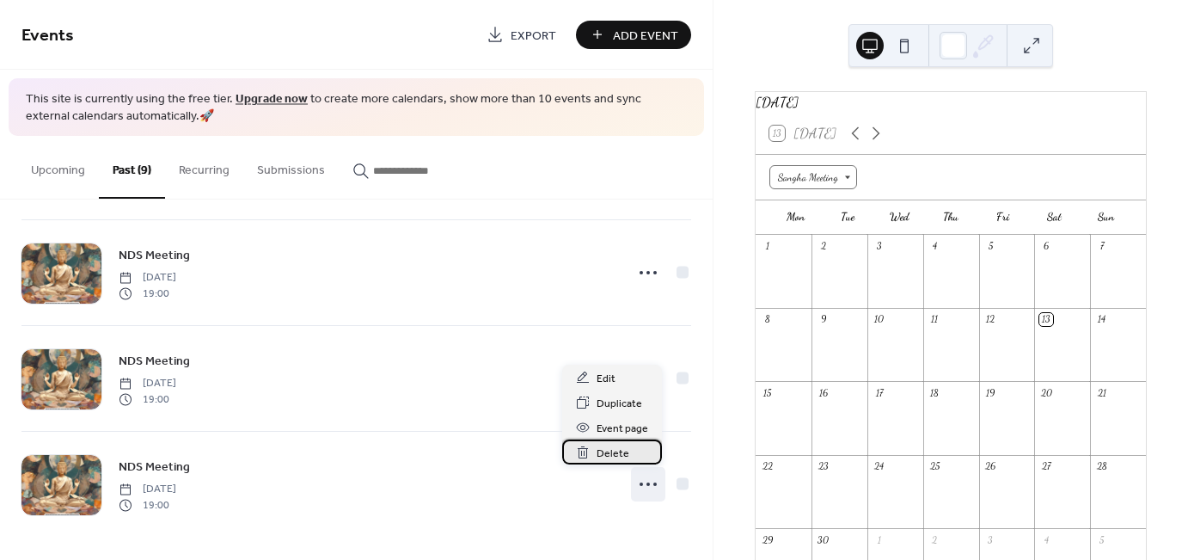
click at [626, 457] on span "Delete" at bounding box center [613, 454] width 33 height 18
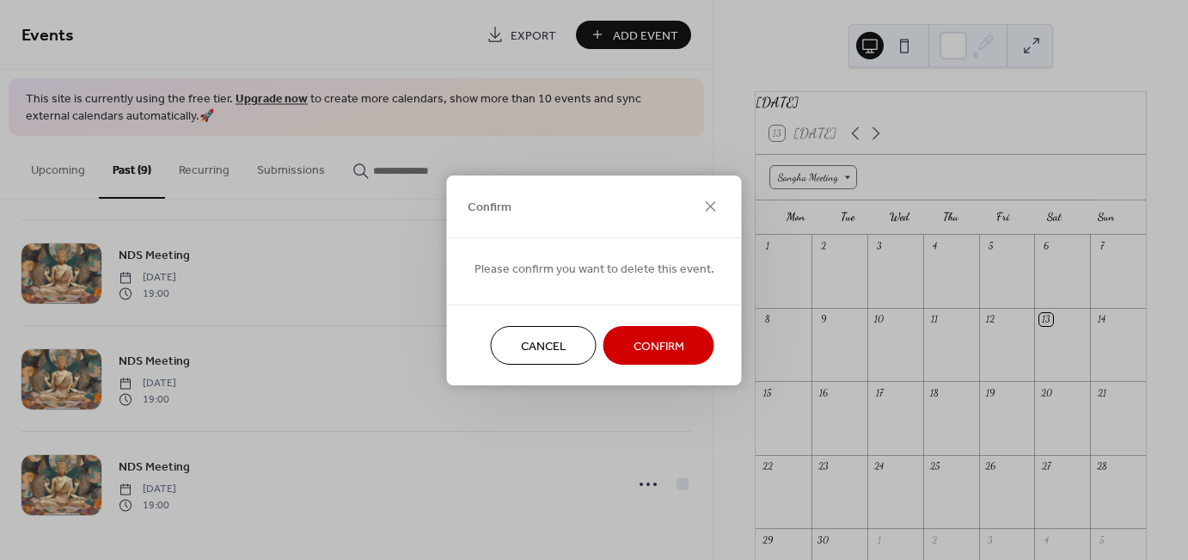
click at [638, 348] on span "Confirm" at bounding box center [659, 346] width 51 height 18
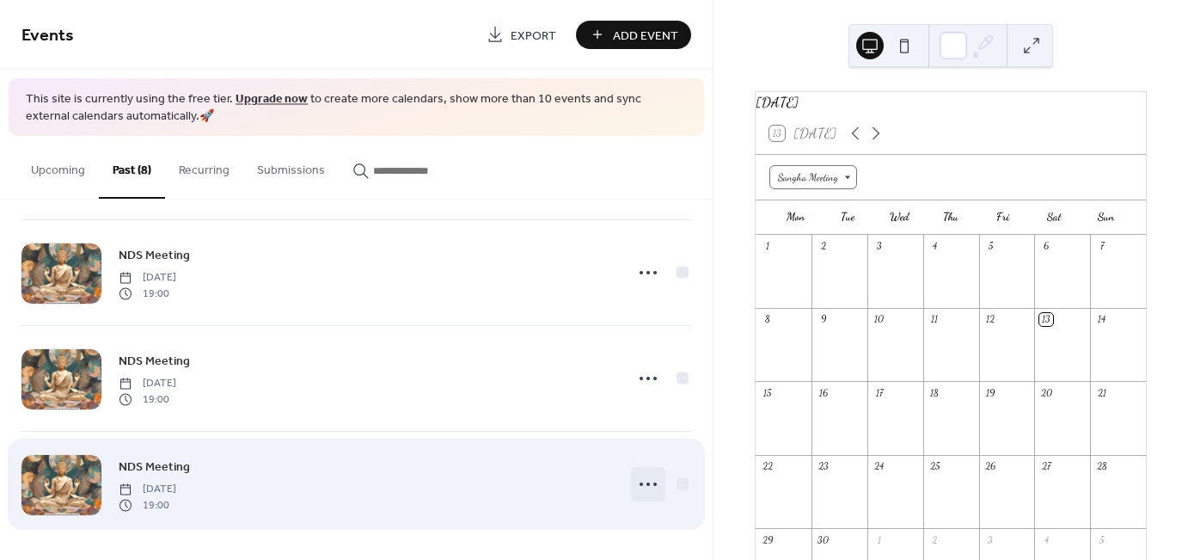
click at [648, 478] on icon at bounding box center [649, 484] width 28 height 28
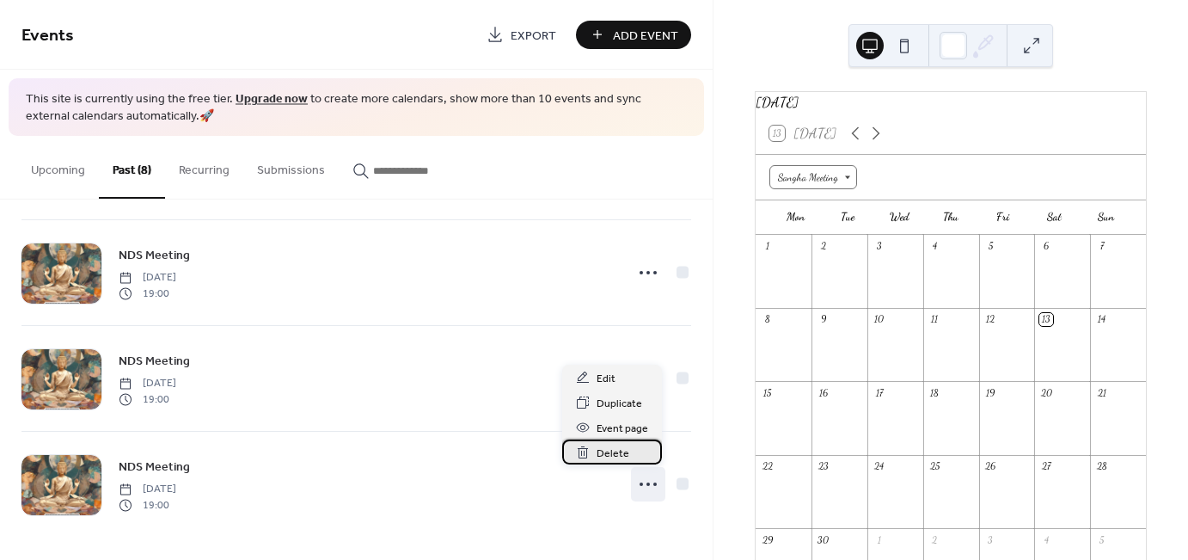
click at [621, 452] on span "Delete" at bounding box center [613, 454] width 33 height 18
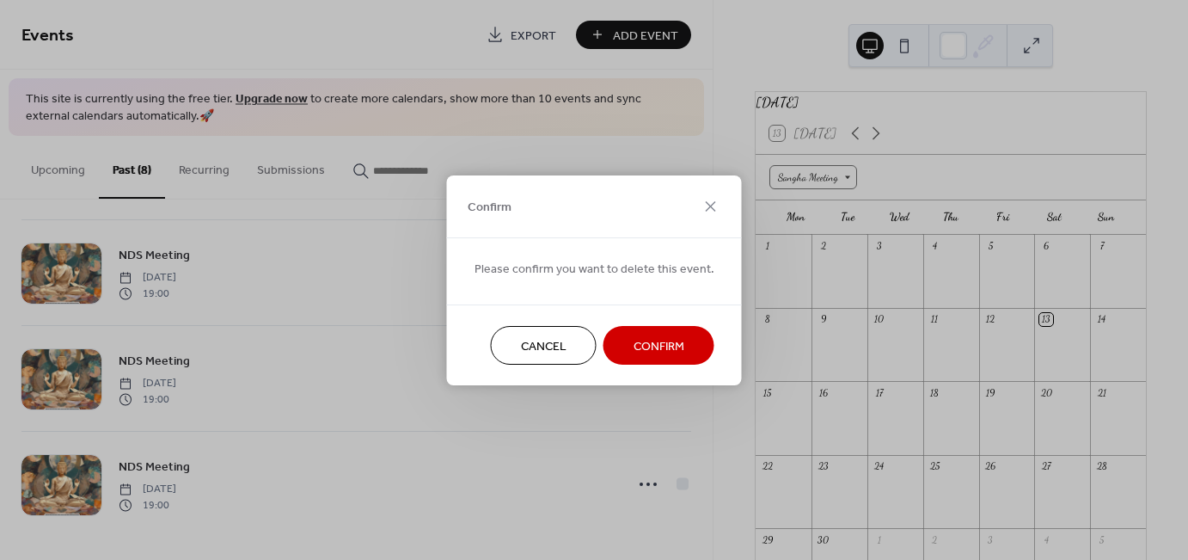
click at [651, 341] on span "Confirm" at bounding box center [659, 346] width 51 height 18
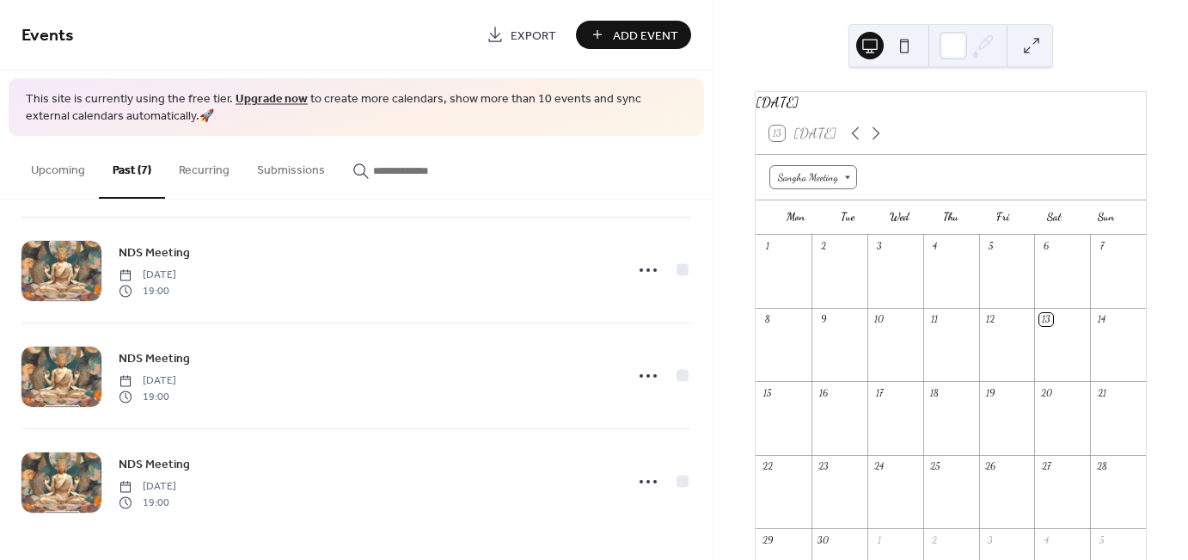
scroll to position [429, 0]
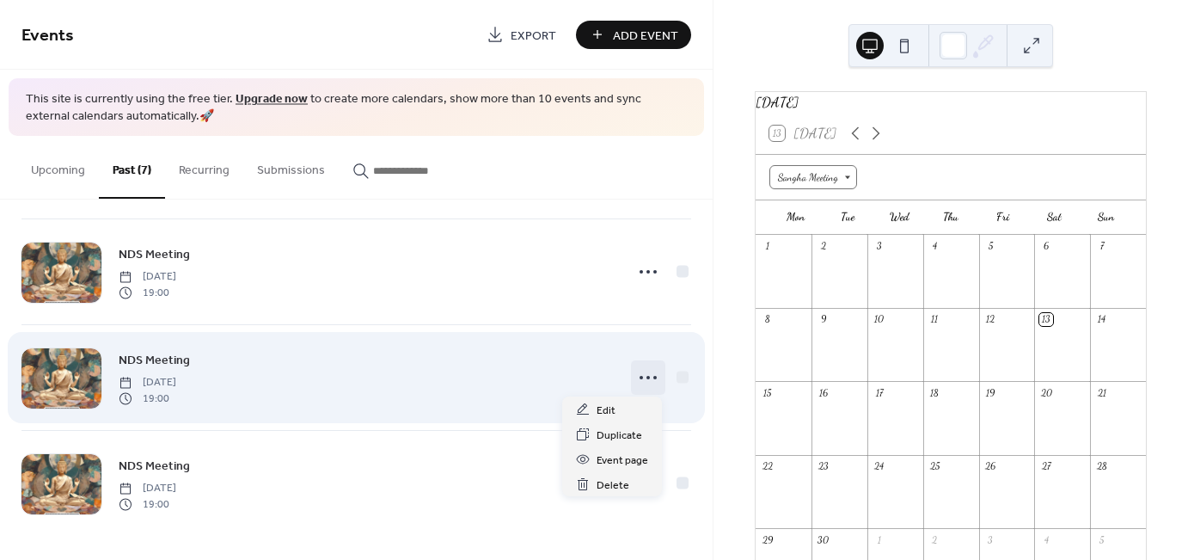
click at [642, 385] on icon at bounding box center [649, 378] width 28 height 28
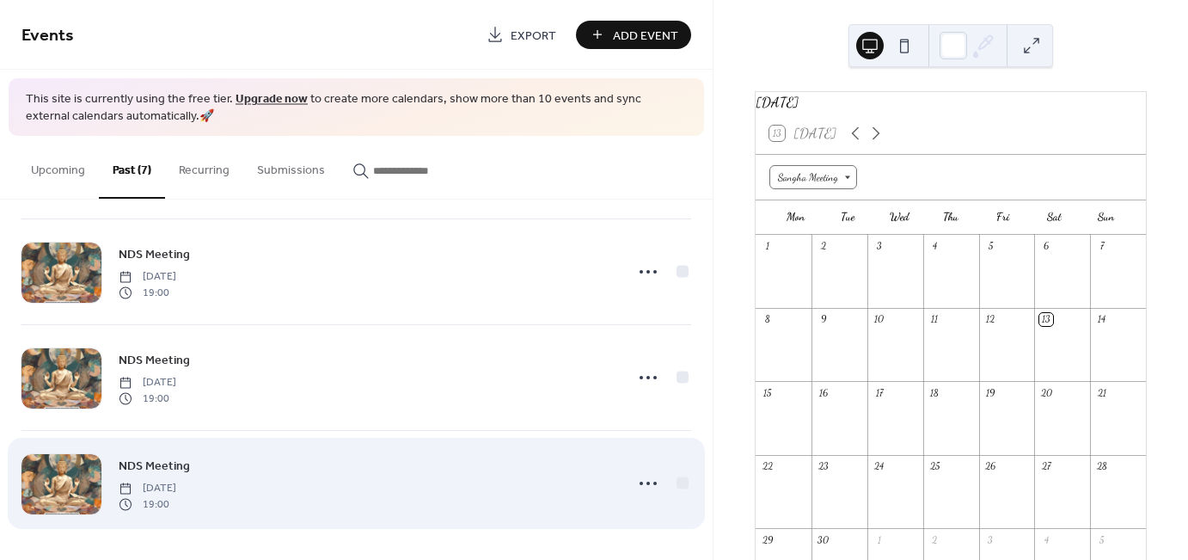
click at [465, 487] on div "NDS Meeting Tuesday, April 29, 2025 19:00" at bounding box center [366, 483] width 495 height 55
click at [645, 480] on icon at bounding box center [649, 484] width 28 height 28
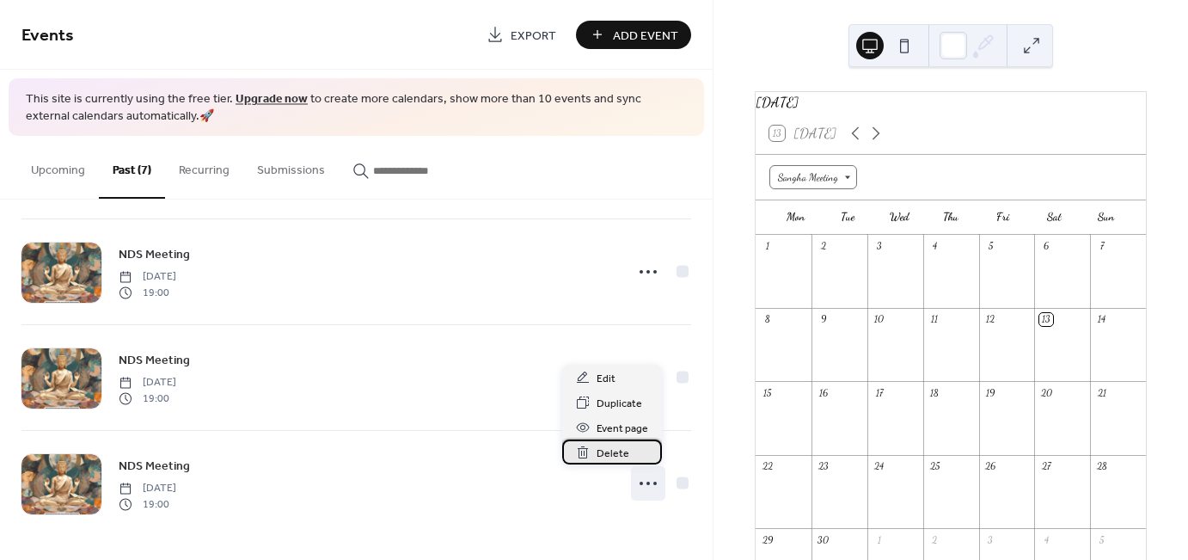
click at [615, 455] on span "Delete" at bounding box center [613, 454] width 33 height 18
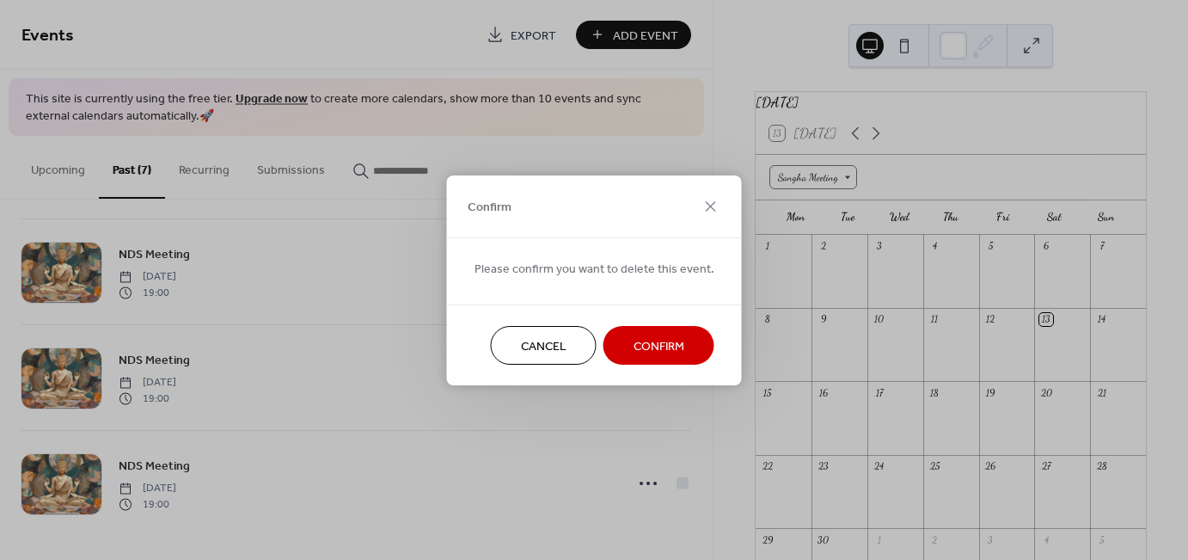
click at [648, 341] on span "Confirm" at bounding box center [659, 346] width 51 height 18
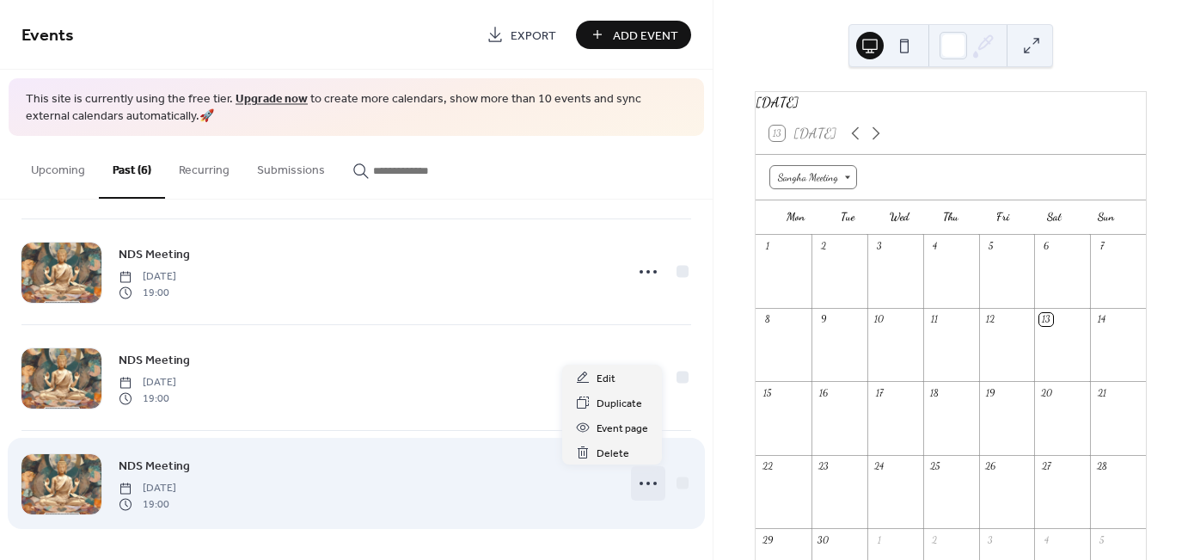
click at [641, 476] on icon at bounding box center [649, 484] width 28 height 28
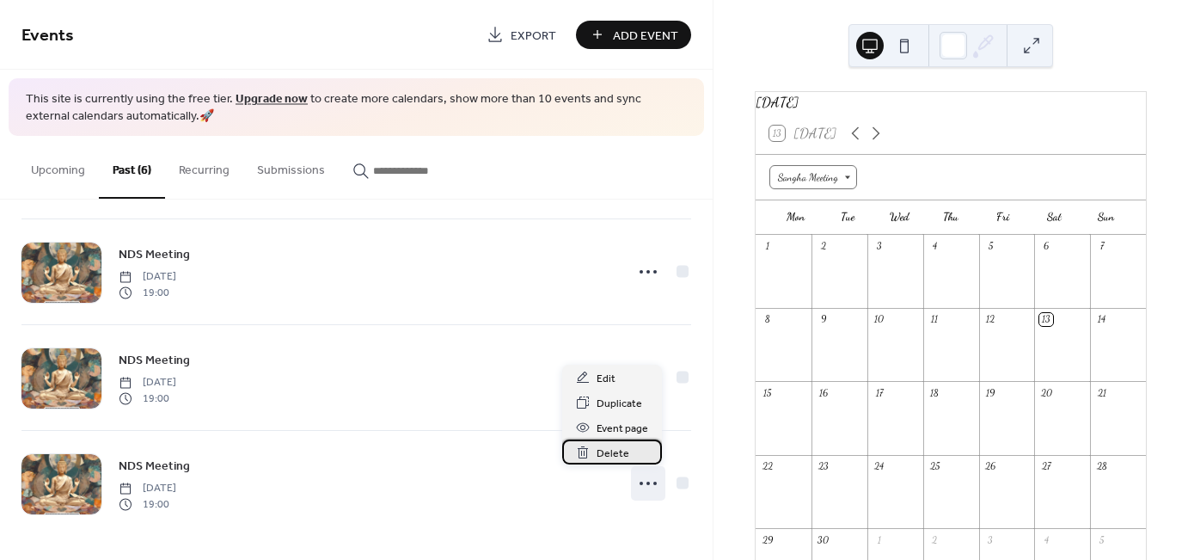
click at [620, 445] on span "Delete" at bounding box center [613, 454] width 33 height 18
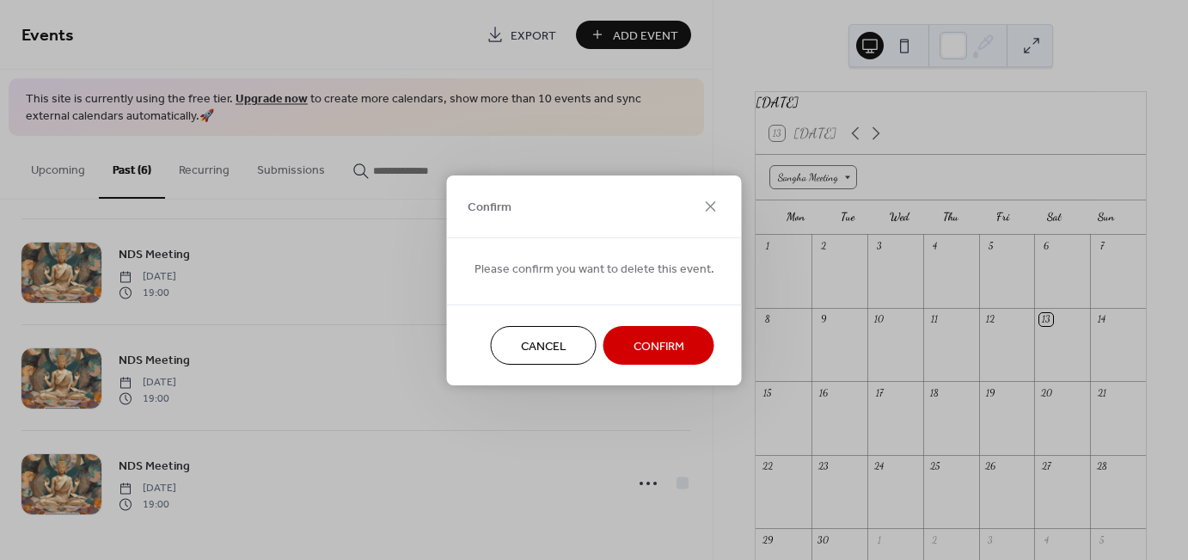
click at [624, 355] on button "Confirm" at bounding box center [659, 345] width 111 height 39
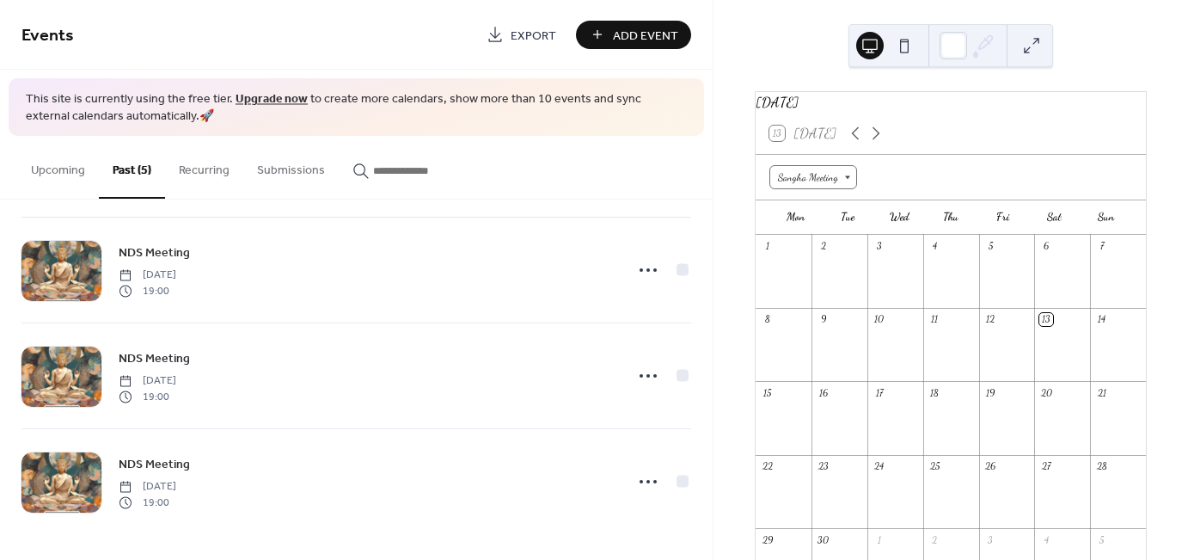
scroll to position [218, 0]
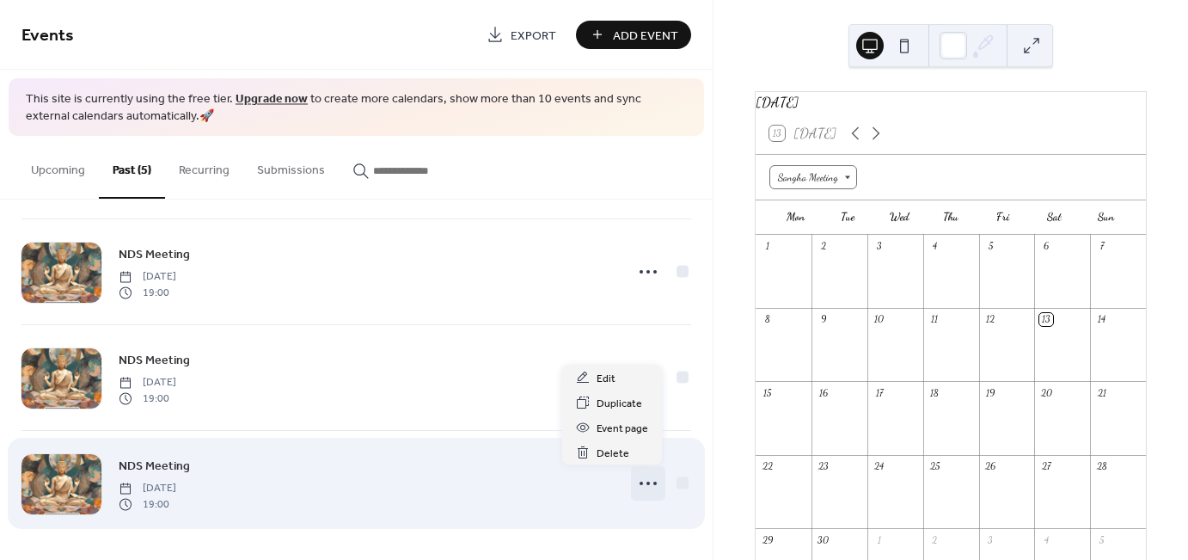
click at [639, 480] on icon at bounding box center [649, 484] width 28 height 28
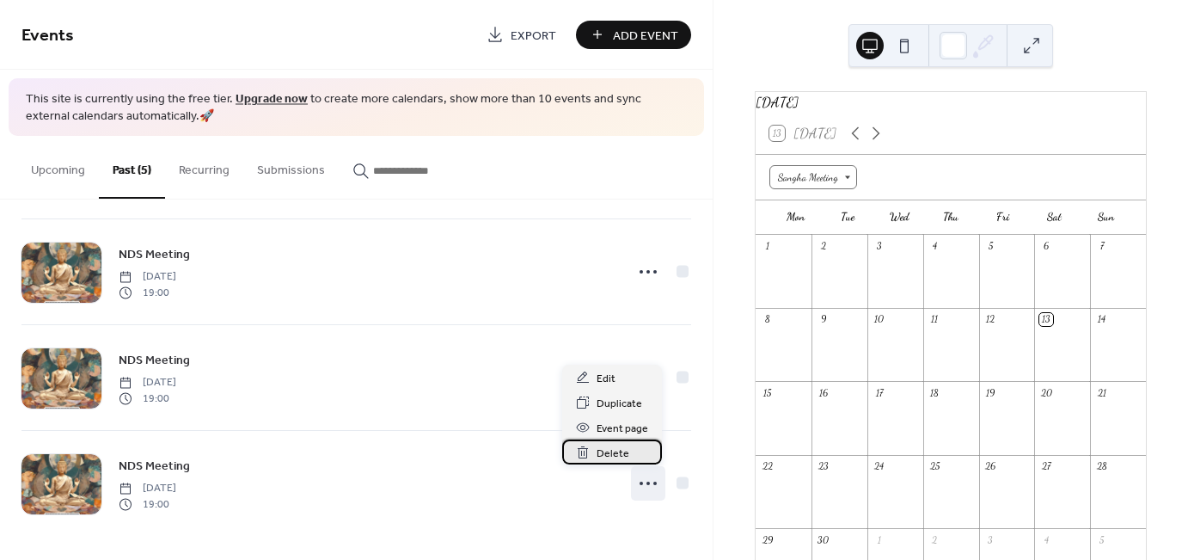
click at [609, 452] on span "Delete" at bounding box center [613, 454] width 33 height 18
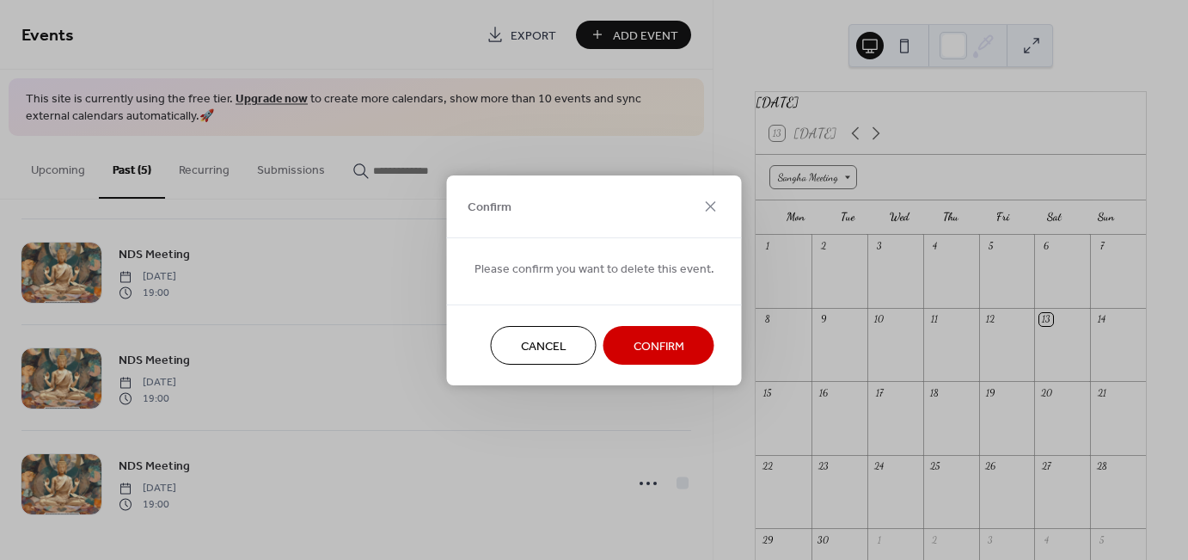
click at [640, 337] on span "Confirm" at bounding box center [659, 346] width 51 height 18
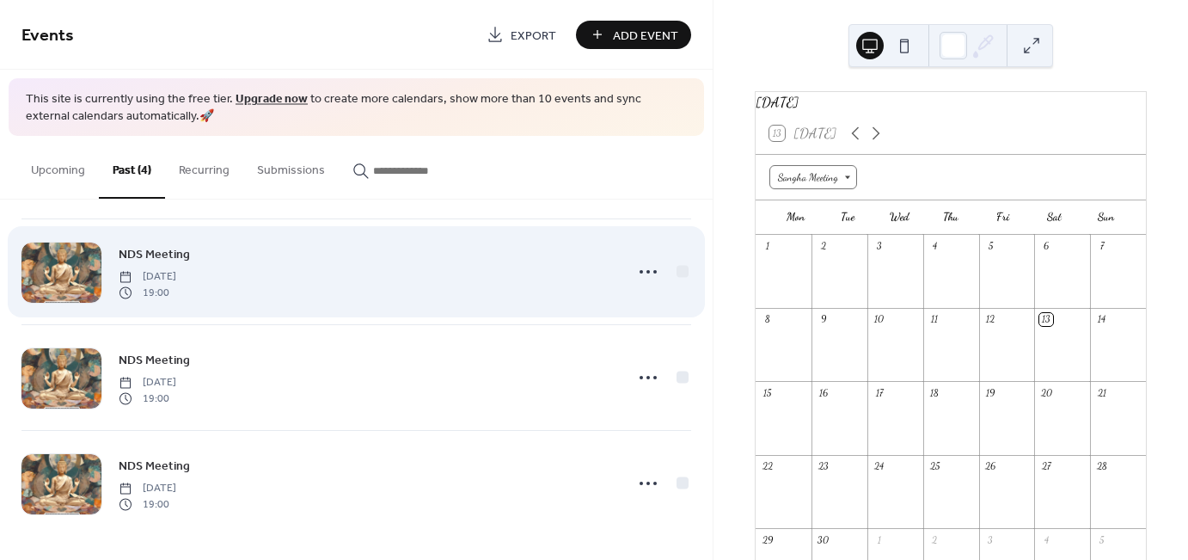
scroll to position [112, 0]
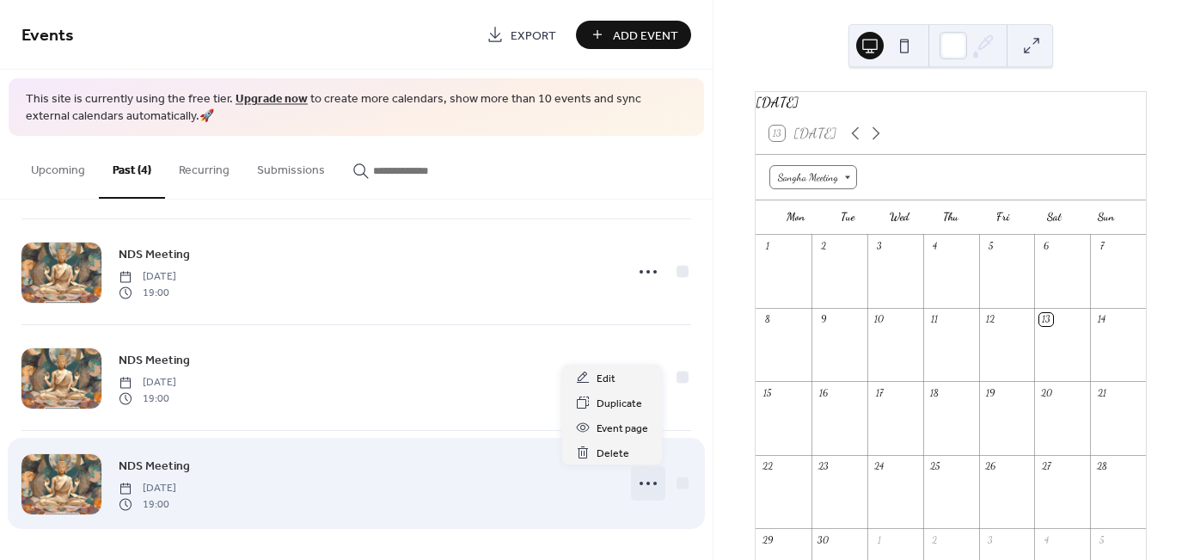
click at [635, 474] on icon at bounding box center [649, 484] width 28 height 28
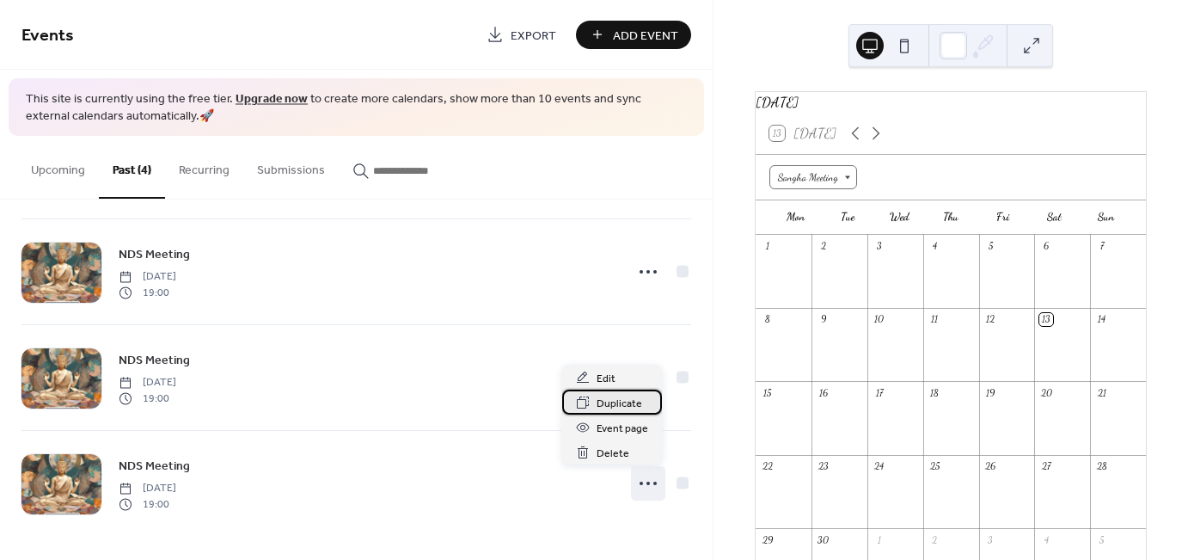
click at [593, 404] on div "Duplicate" at bounding box center [612, 402] width 100 height 25
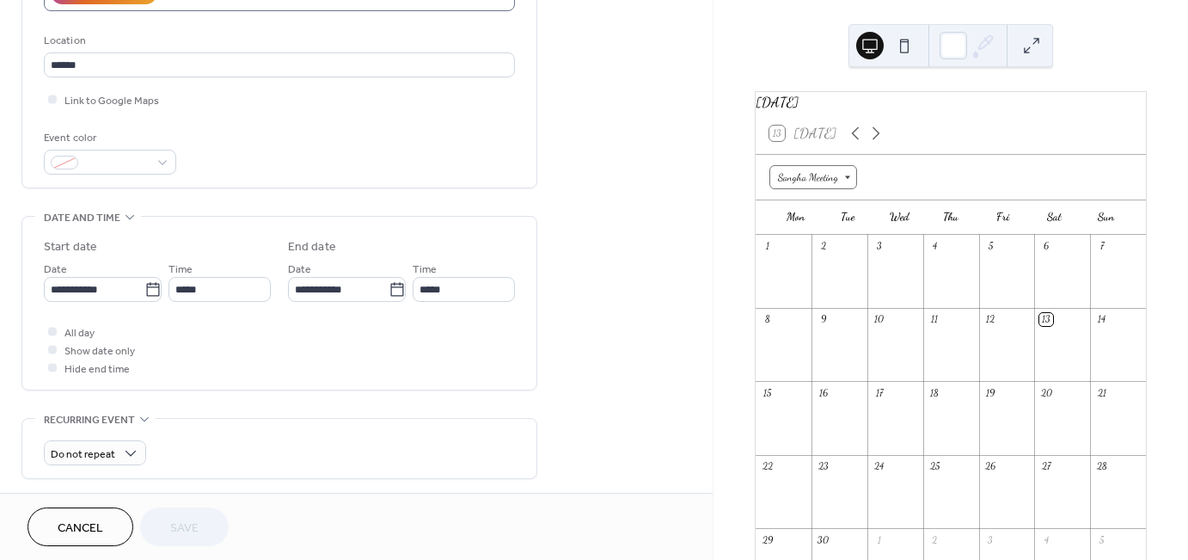
scroll to position [344, 0]
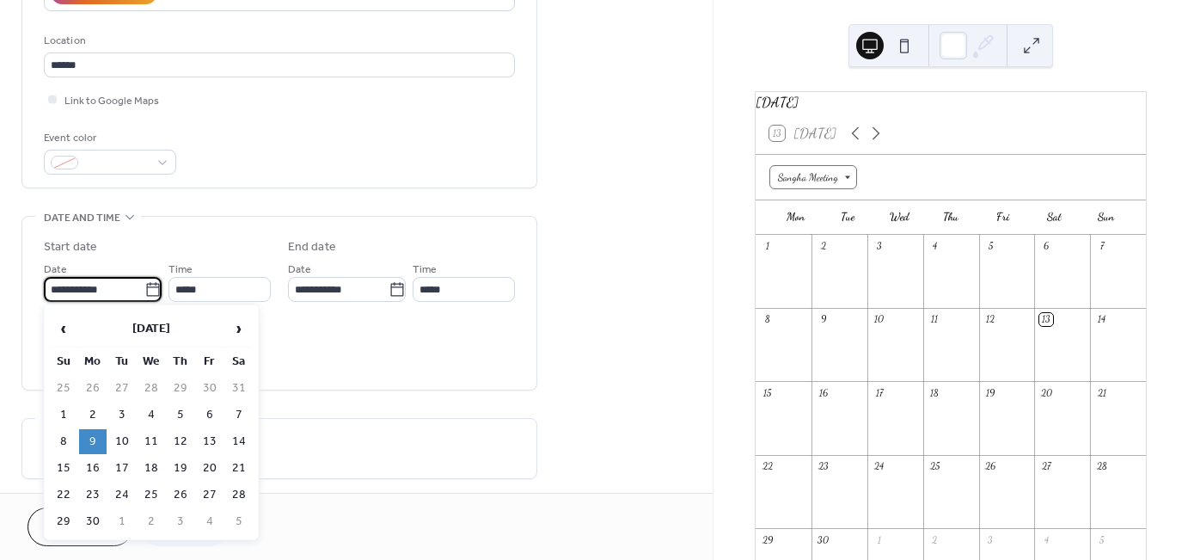
click at [69, 285] on input "**********" at bounding box center [94, 289] width 101 height 25
click at [237, 330] on span "›" at bounding box center [239, 328] width 26 height 34
click at [206, 430] on td "19" at bounding box center [210, 441] width 28 height 25
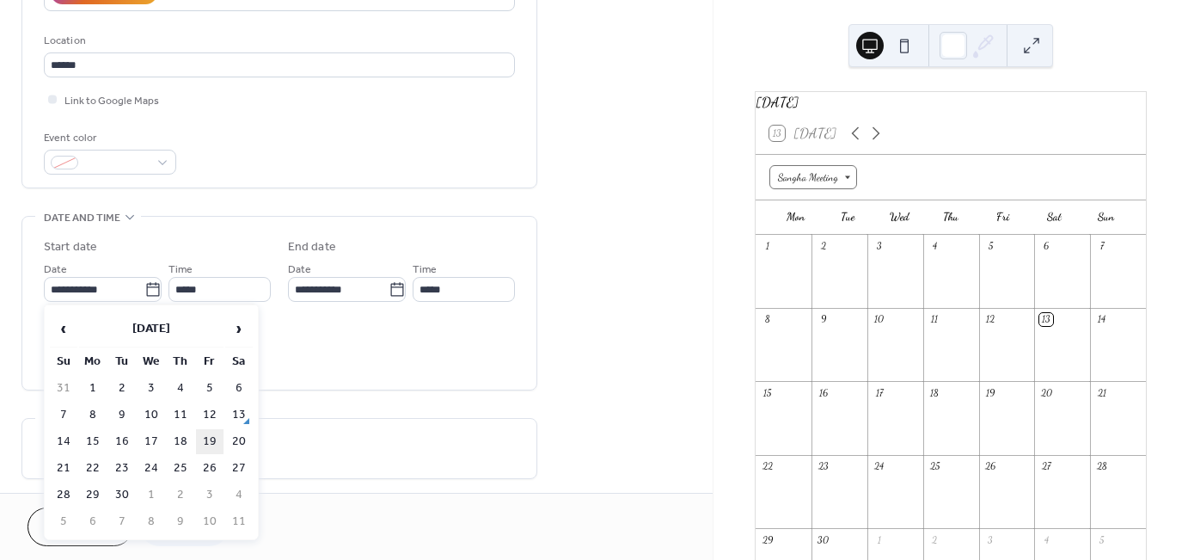
type input "**********"
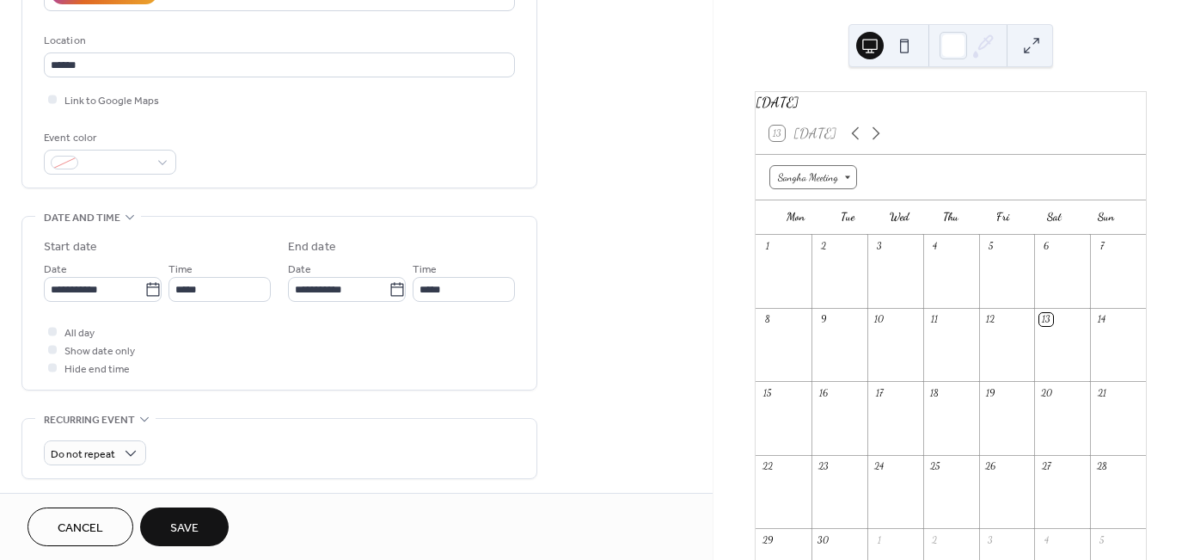
click at [206, 512] on button "Save" at bounding box center [184, 526] width 89 height 39
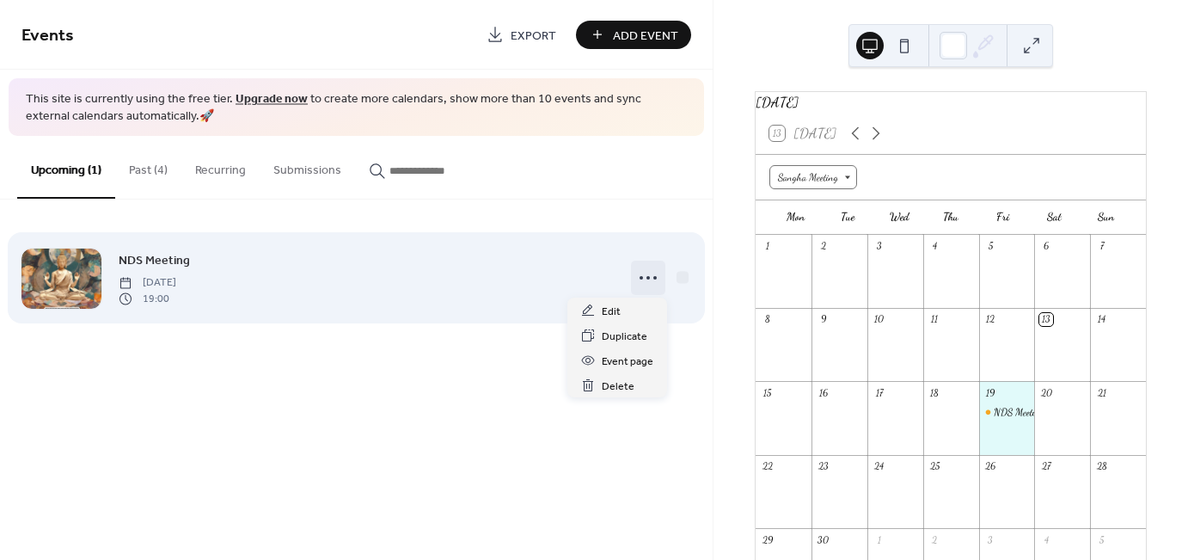
click at [646, 277] on icon at bounding box center [649, 278] width 28 height 28
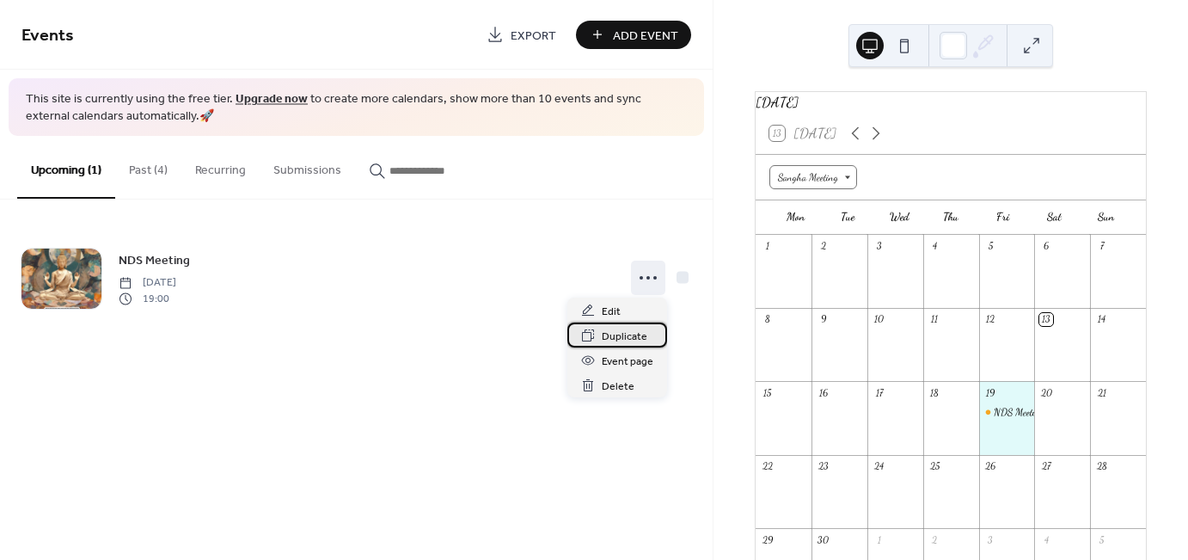
click at [625, 332] on span "Duplicate" at bounding box center [625, 337] width 46 height 18
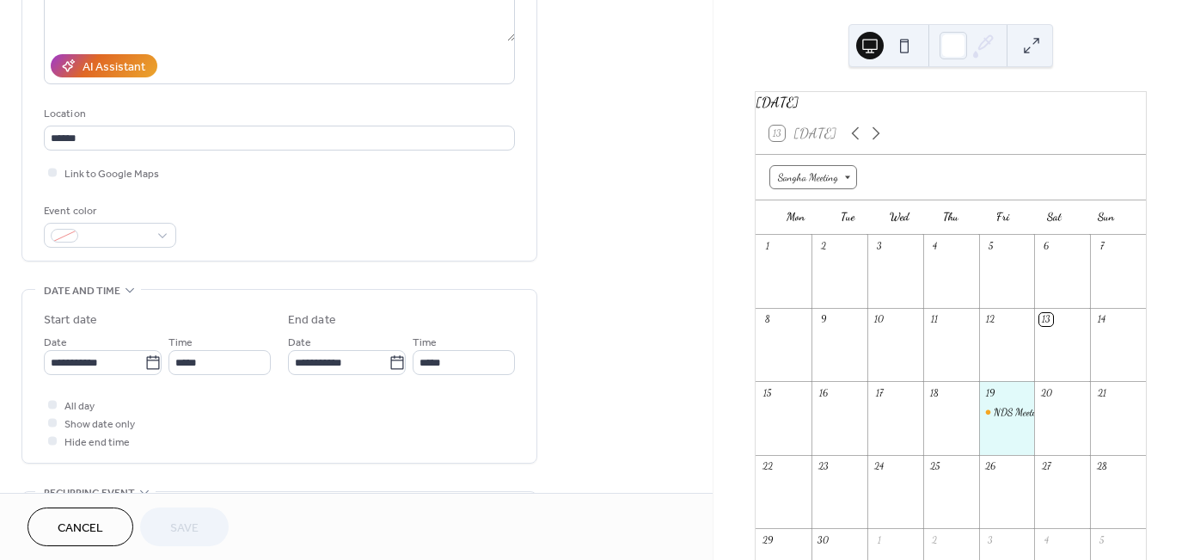
scroll to position [272, 0]
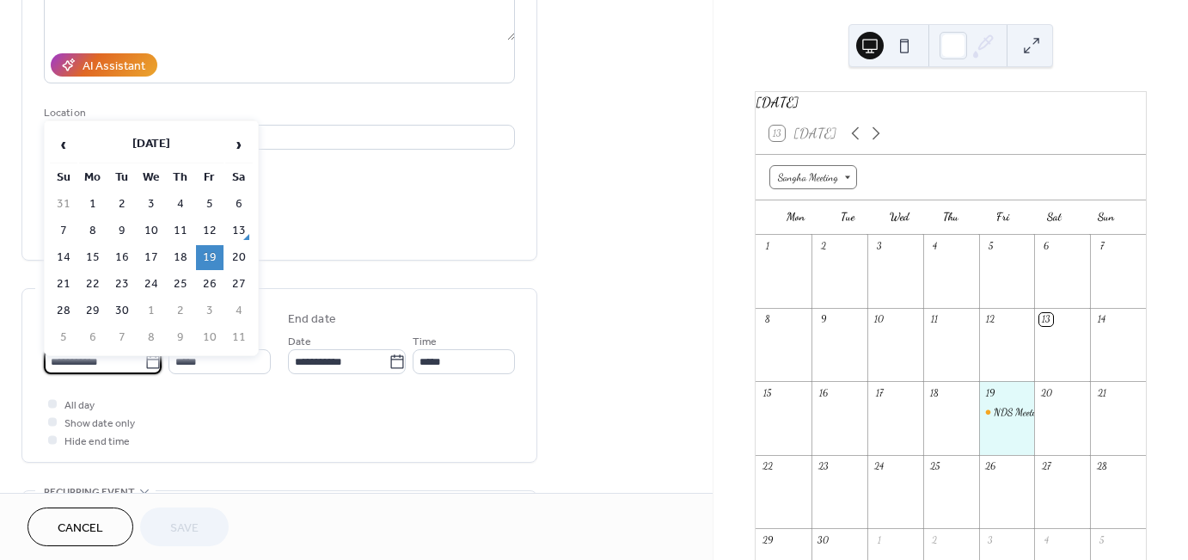
click at [61, 358] on input "**********" at bounding box center [94, 361] width 101 height 25
click at [96, 304] on td "29" at bounding box center [93, 310] width 28 height 25
type input "**********"
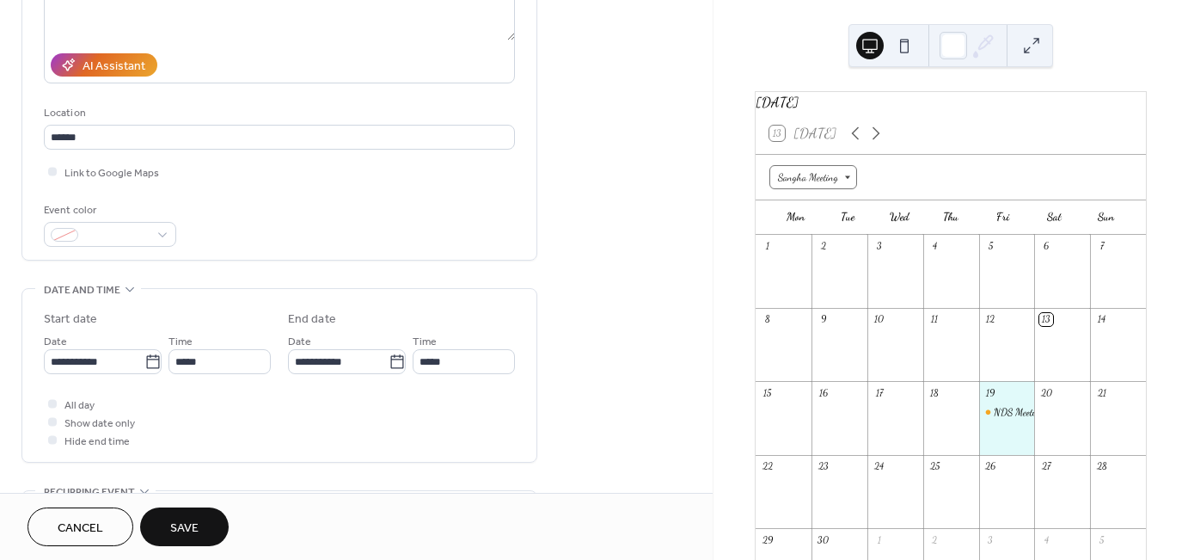
click at [190, 530] on span "Save" at bounding box center [184, 528] width 28 height 18
